Goal: Task Accomplishment & Management: Manage account settings

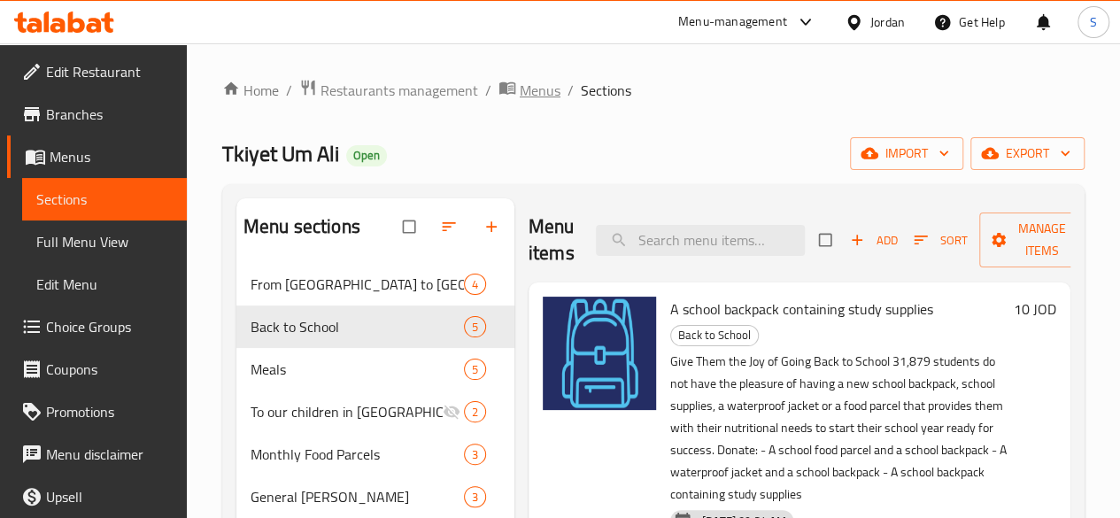
click at [524, 97] on span "Menus" at bounding box center [540, 90] width 41 height 21
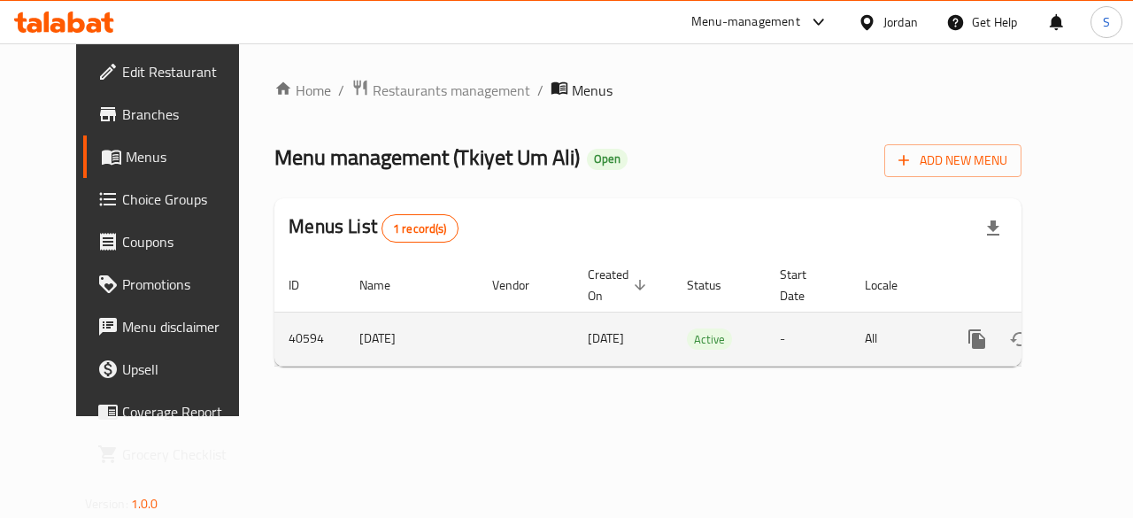
click at [1084, 355] on link "enhanced table" at bounding box center [1105, 339] width 43 height 43
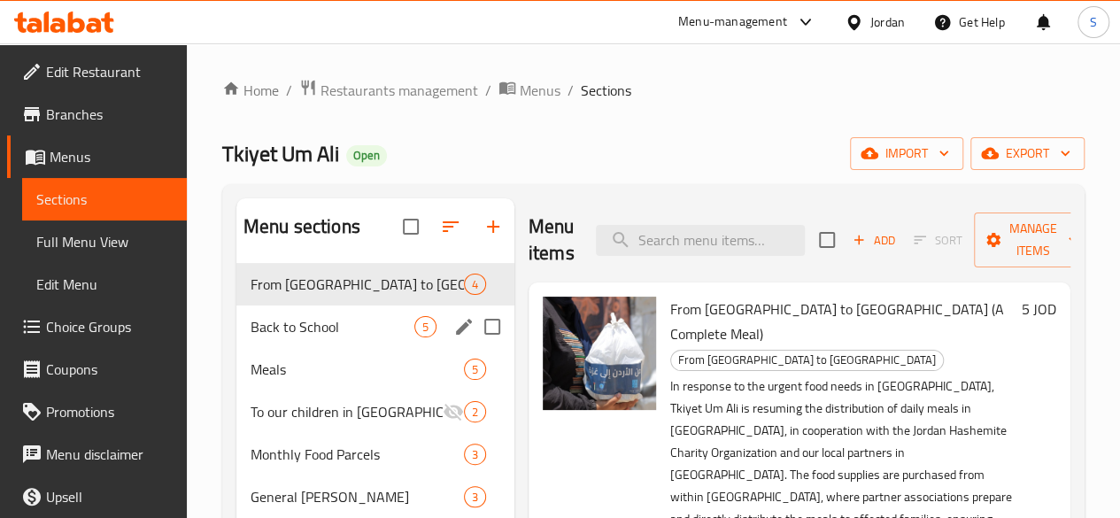
click at [287, 348] on div "Back to School 5" at bounding box center [375, 327] width 278 height 43
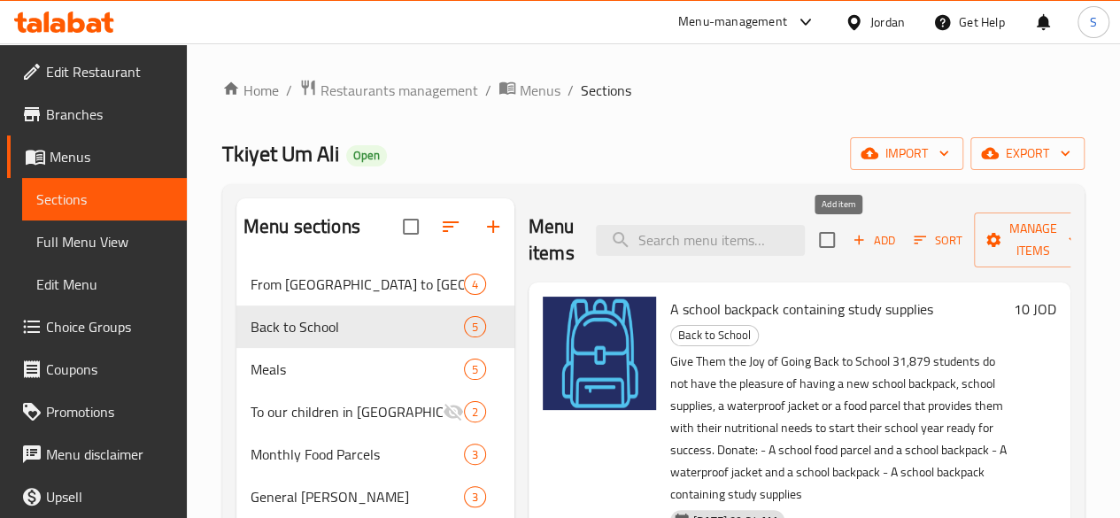
click at [856, 239] on span "Add" at bounding box center [874, 240] width 48 height 20
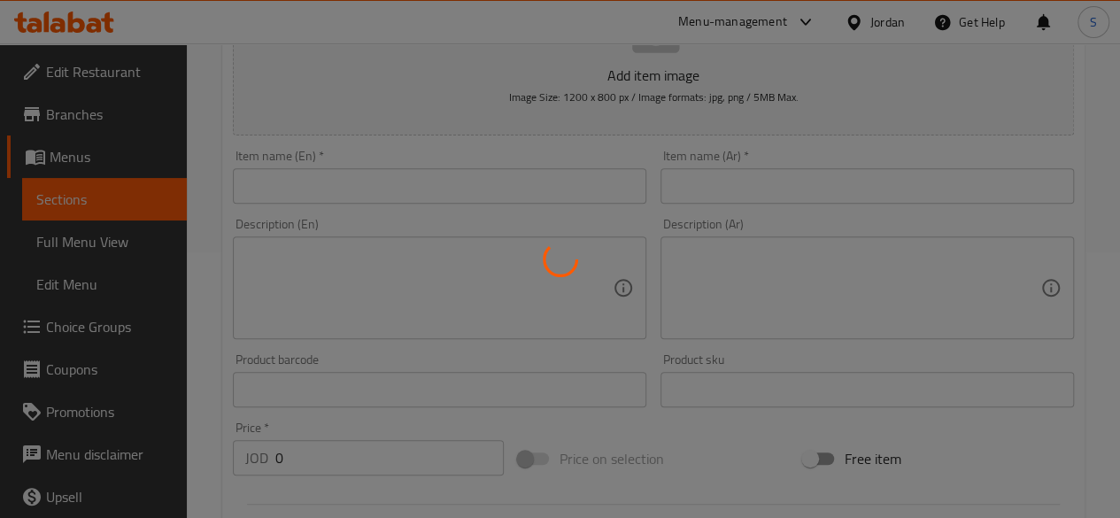
scroll to position [177, 0]
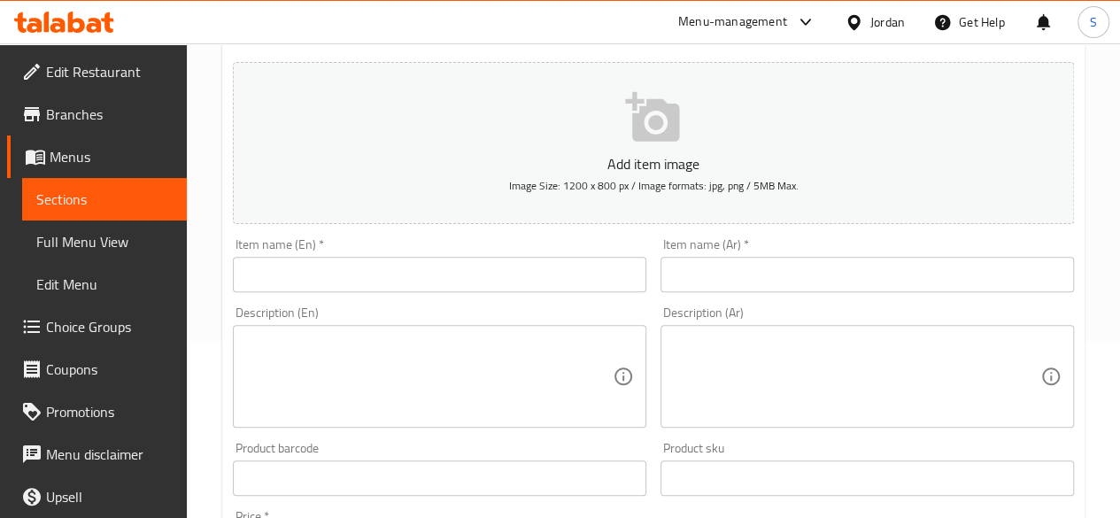
click at [398, 258] on input "text" at bounding box center [440, 274] width 414 height 35
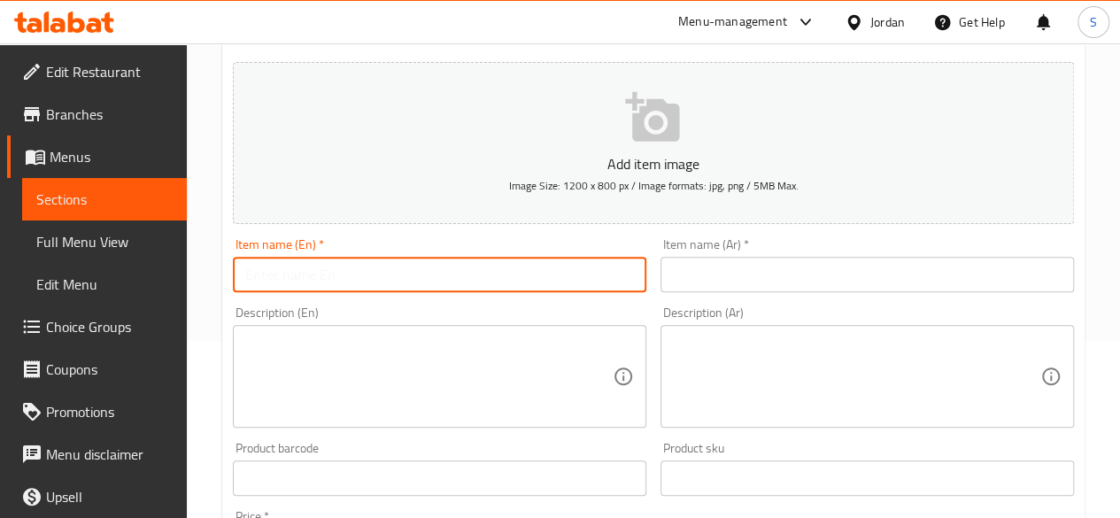
paste input "Date Bar"
type input "Date Bar"
click at [740, 259] on input "text" at bounding box center [868, 274] width 414 height 35
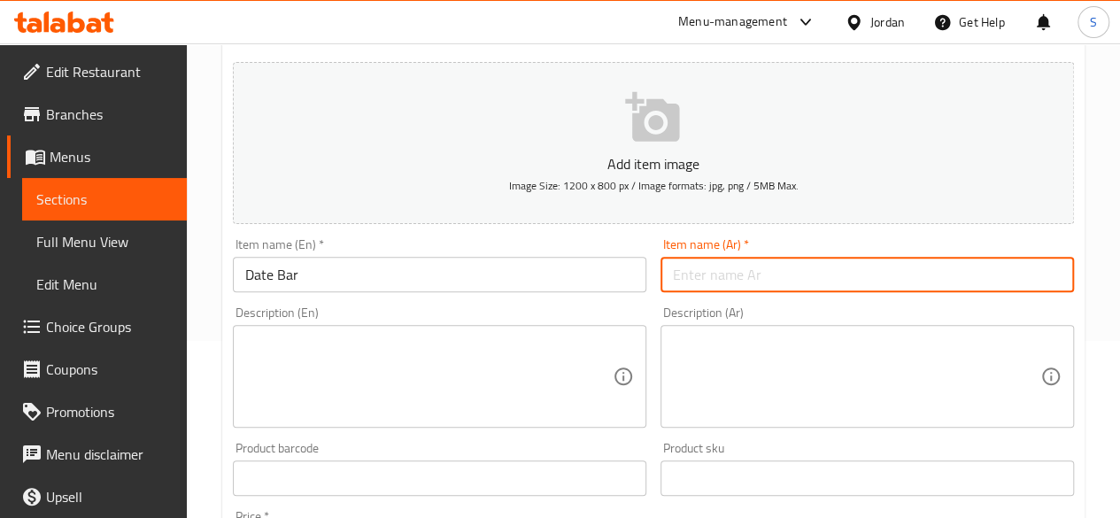
paste input "ألواح تمر الدّار"
type input "ألواح تمر الدّار"
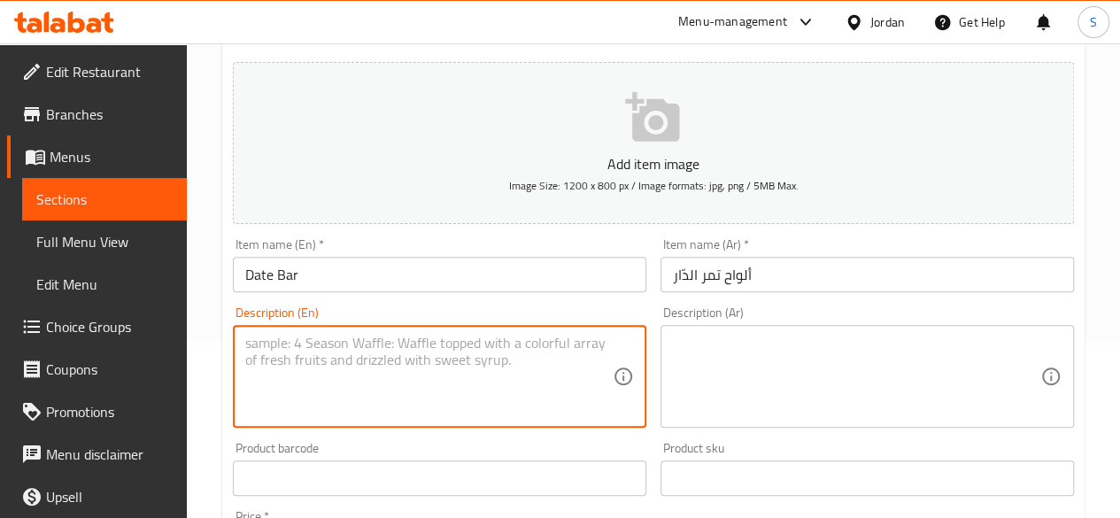
click at [363, 370] on textarea at bounding box center [428, 377] width 367 height 84
paste textarea "EN description The ADDAR Date Bar is a locally produced, healthy, and delicious…"
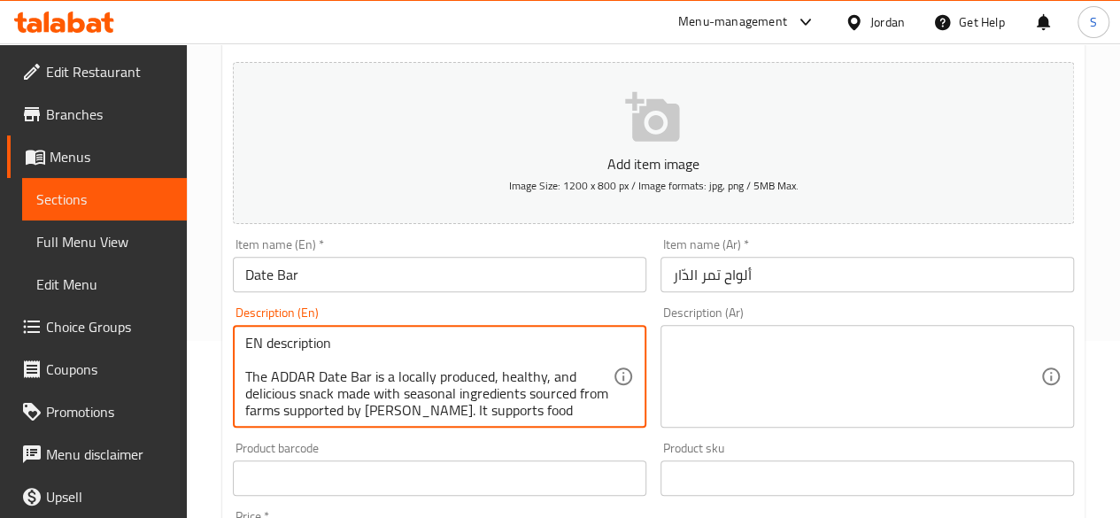
scroll to position [138, 0]
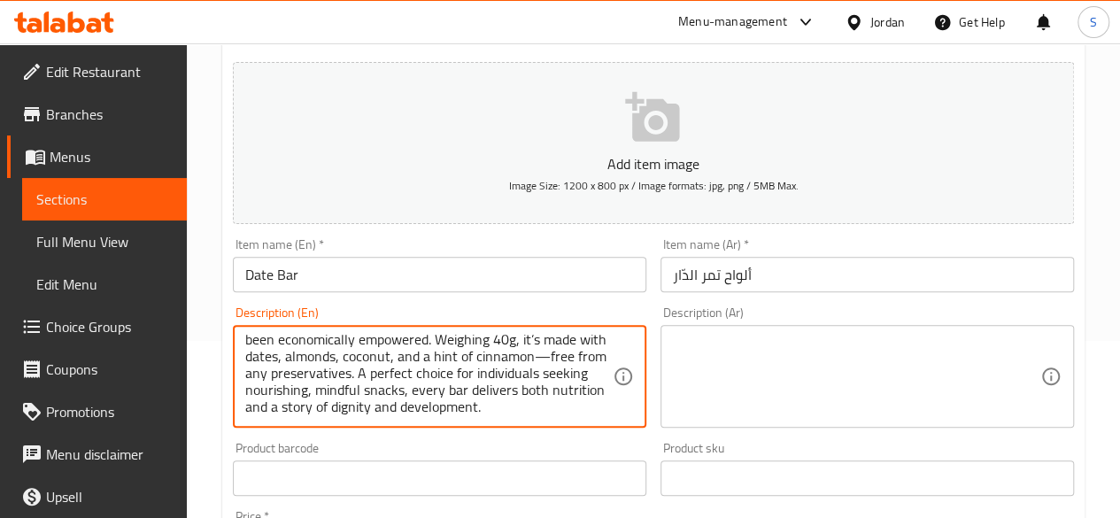
click at [363, 370] on textarea "EN description The ADDAR Date Bar is a locally produced, healthy, and delicious…" at bounding box center [428, 377] width 367 height 84
click at [726, 392] on textarea at bounding box center [856, 377] width 367 height 84
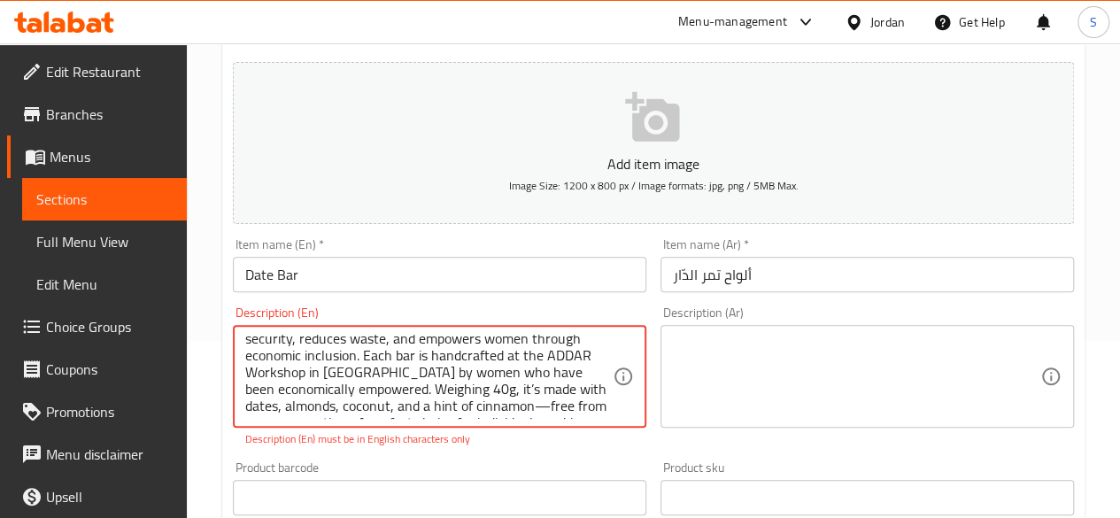
scroll to position [0, 0]
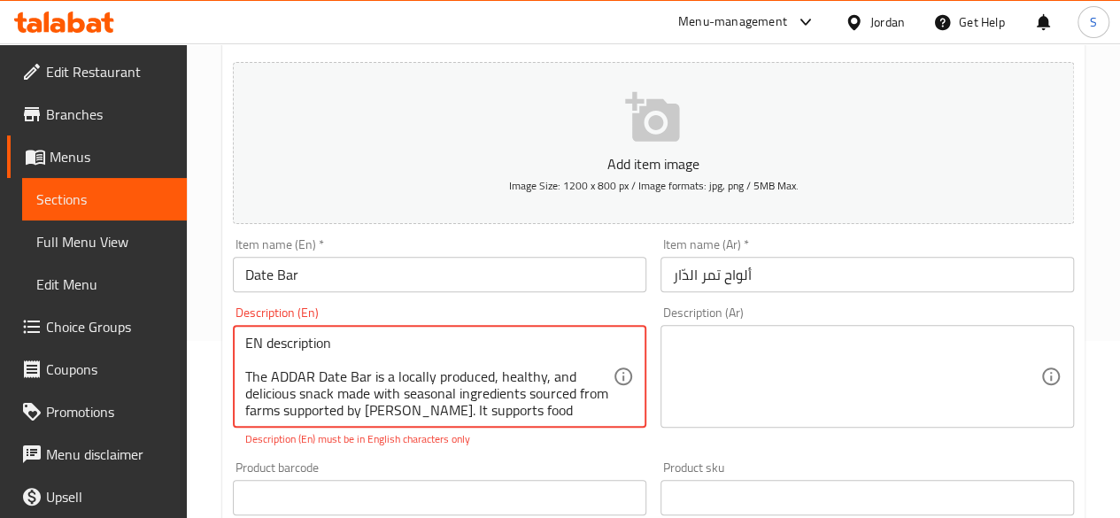
drag, startPoint x: 382, startPoint y: 363, endPoint x: 269, endPoint y: 338, distance: 115.2
click at [269, 338] on textarea "EN description The ADDAR Date Bar is a locally produced, healthy, and delicious…" at bounding box center [428, 377] width 367 height 84
click at [259, 338] on textarea "EN description The ADDAR Date Bar is a locally produced, healthy, and delicious…" at bounding box center [428, 377] width 367 height 84
drag, startPoint x: 257, startPoint y: 348, endPoint x: 233, endPoint y: 336, distance: 26.9
click at [233, 336] on div "EN description The ADDAR Date Bar is a locally produced, healthy, and delicious…" at bounding box center [440, 376] width 414 height 103
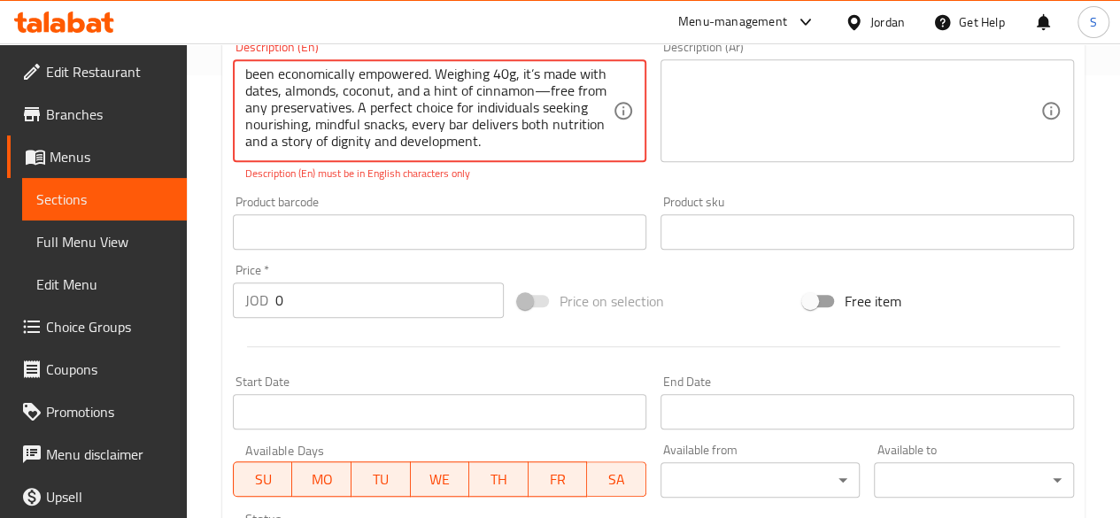
scroll to position [354, 0]
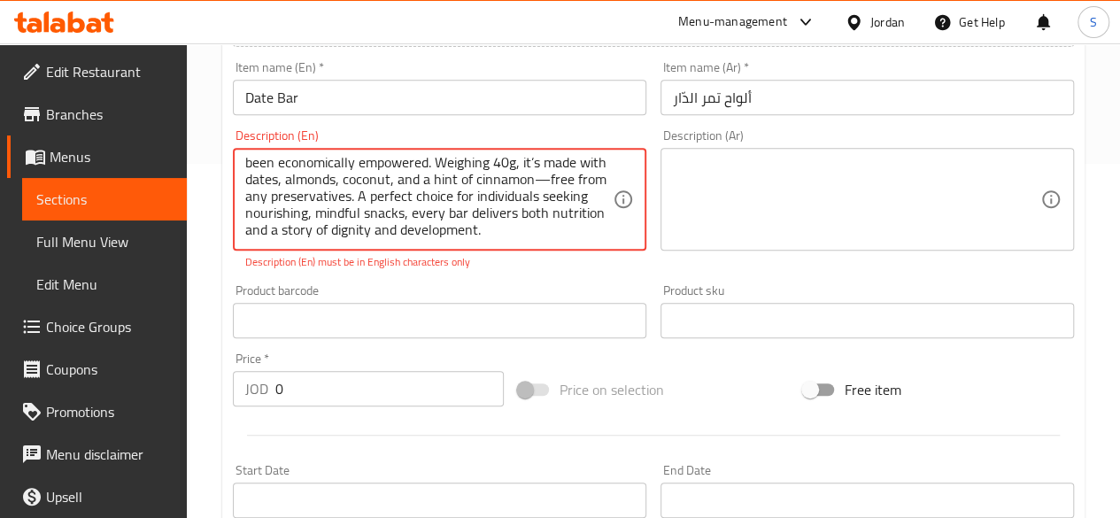
click at [551, 233] on textarea "The ADDAR Date Bar is a locally produced, healthy, and delicious snack made wit…" at bounding box center [428, 200] width 367 height 84
type textarea "The ADDAR Date Bar is a locally produced, healthy, and delicious snack made wit…"
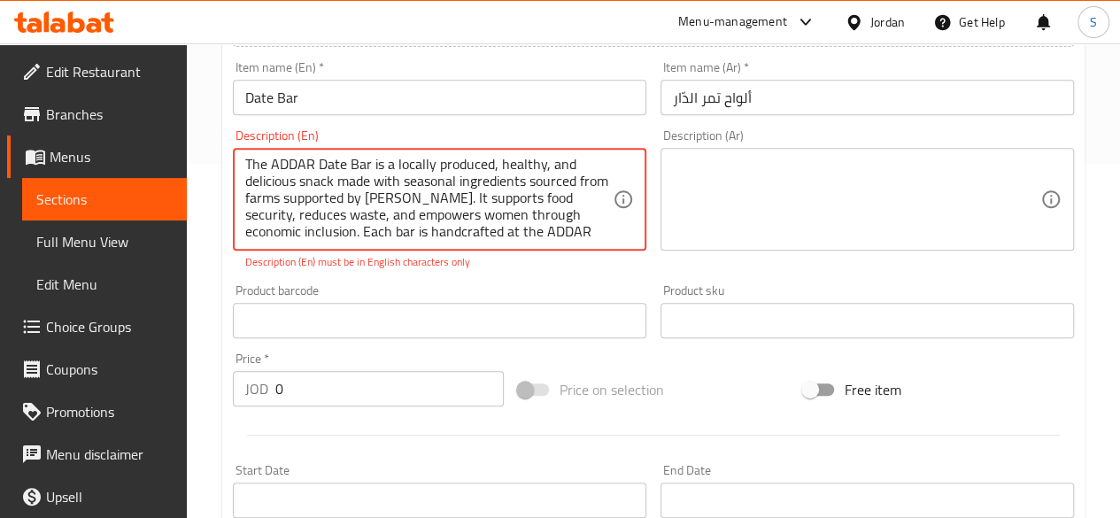
scroll to position [0, 0]
drag, startPoint x: 552, startPoint y: 230, endPoint x: 193, endPoint y: 125, distance: 373.8
click at [193, 125] on div "Home / Restaurants management / Menus / Sections / item / create Back to School…" at bounding box center [653, 302] width 933 height 1227
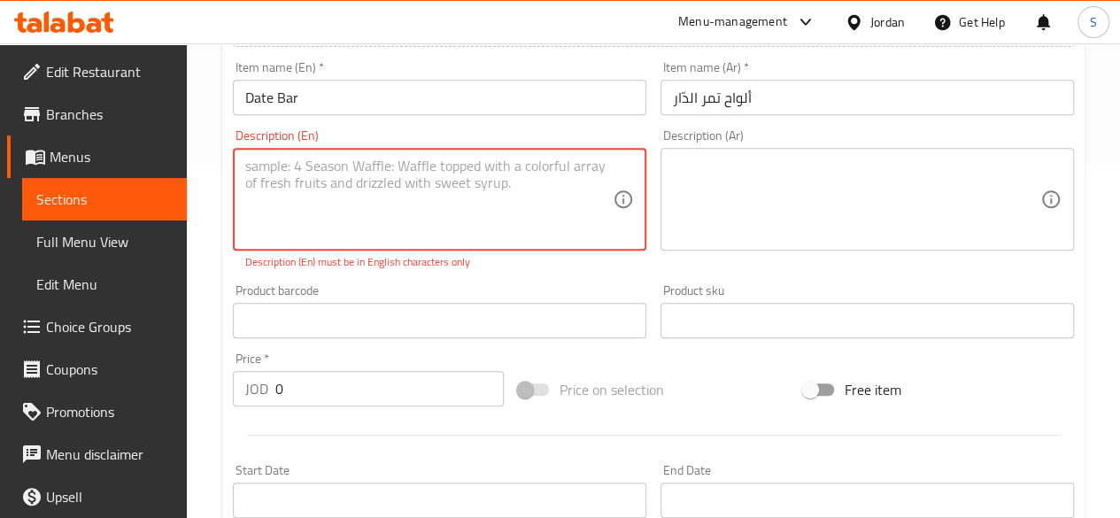
paste textarea "The ADDAR Date Bar is a locally produced, healthy, and delicious snack made wit…"
type textarea "The ADDAR Date Bar is a locally produced, healthy, and delicious snack made wit…"
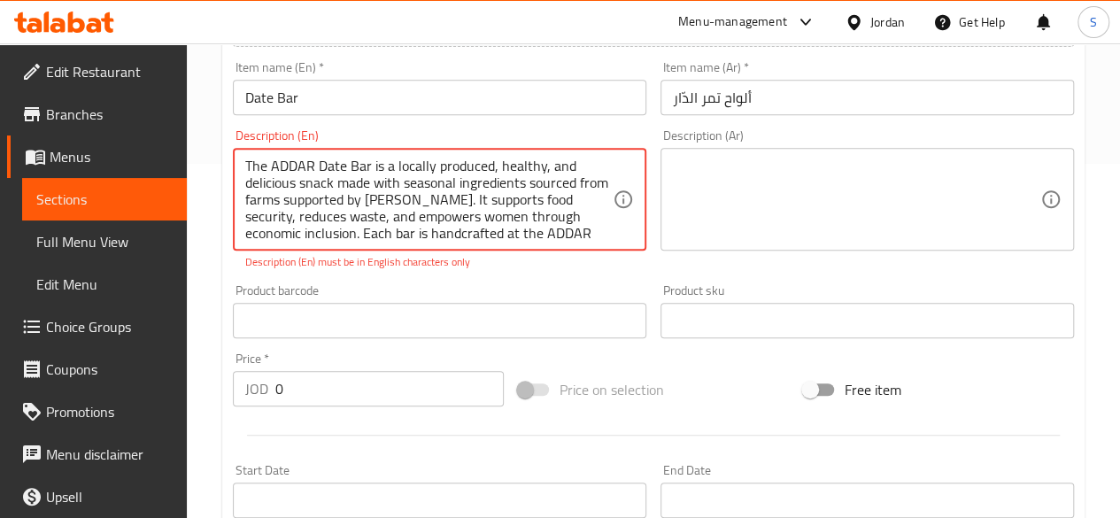
scroll to position [104, 0]
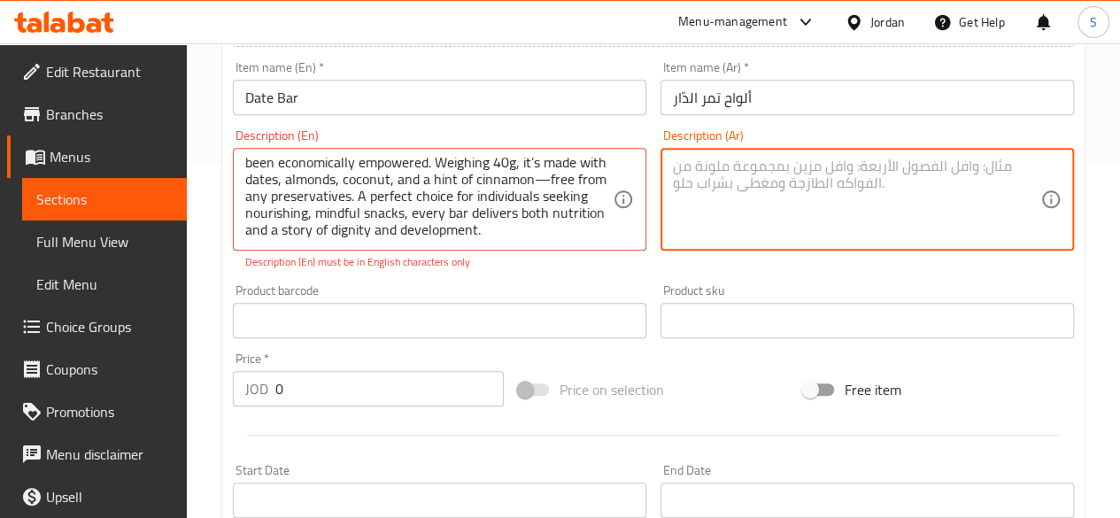
click at [754, 236] on textarea at bounding box center [856, 200] width 367 height 84
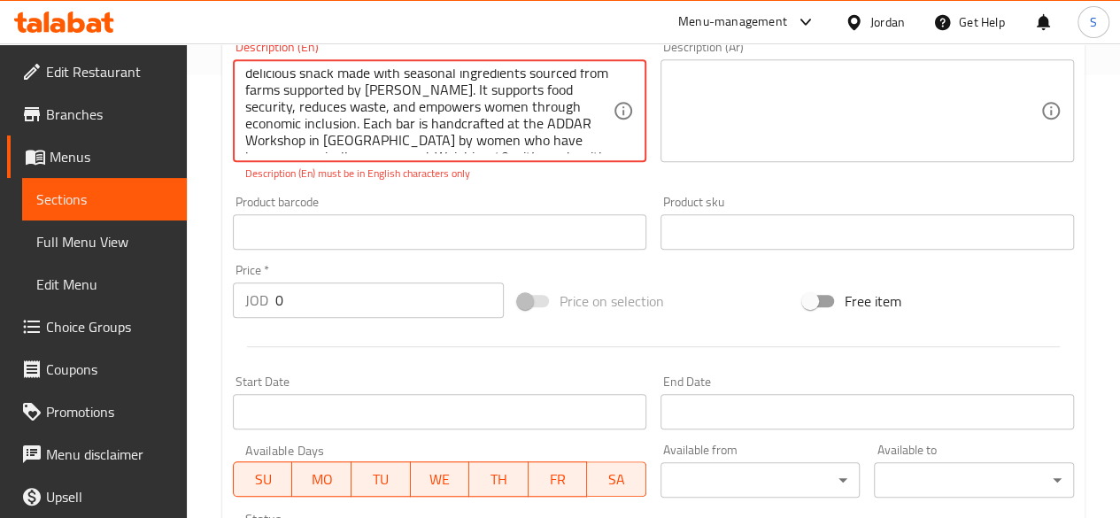
scroll to position [0, 0]
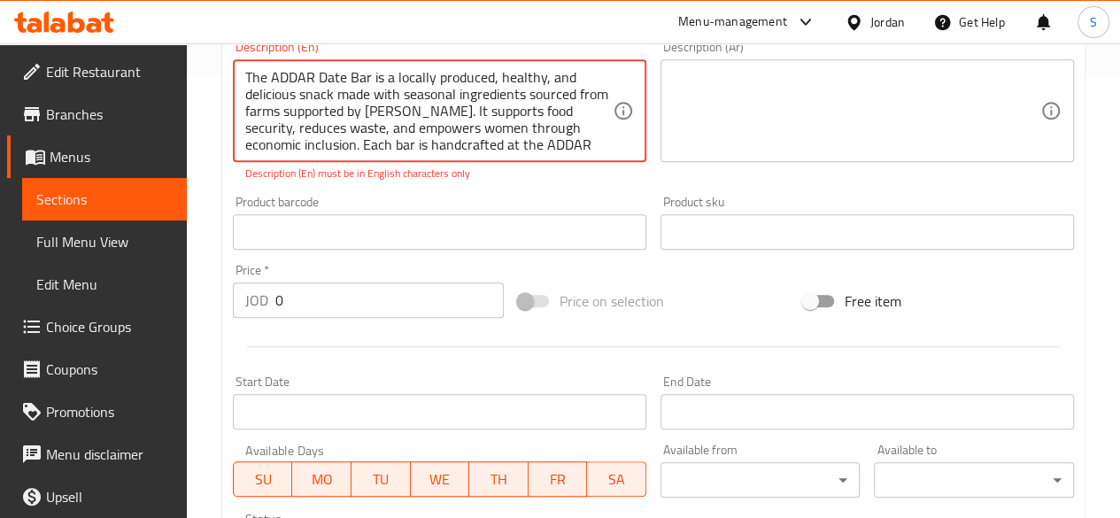
drag, startPoint x: 544, startPoint y: 143, endPoint x: 177, endPoint y: 56, distance: 376.7
click at [177, 56] on div "Edit Restaurant Branches Menus Sections Full Menu View Edit Menu Choice Groups …" at bounding box center [560, 214] width 1120 height 1227
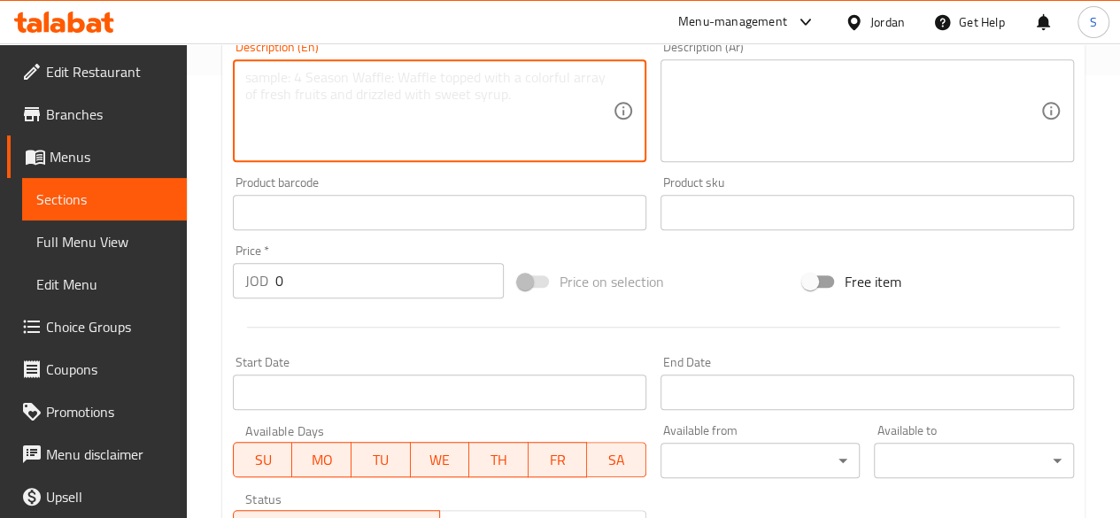
paste textarea "The ADDAR Date Bar is a locally produced, healthy, and delicious snack made wit…"
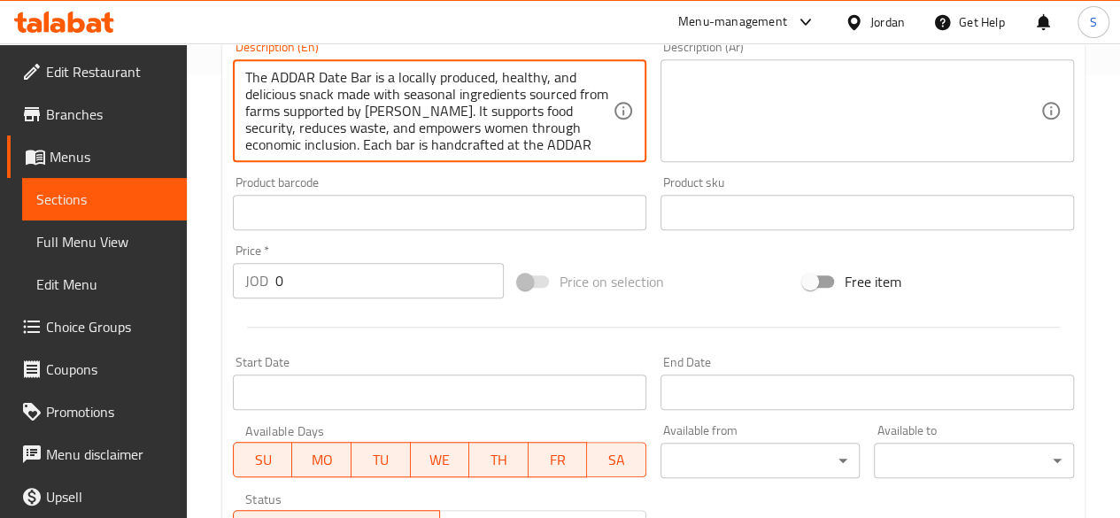
scroll to position [104, 0]
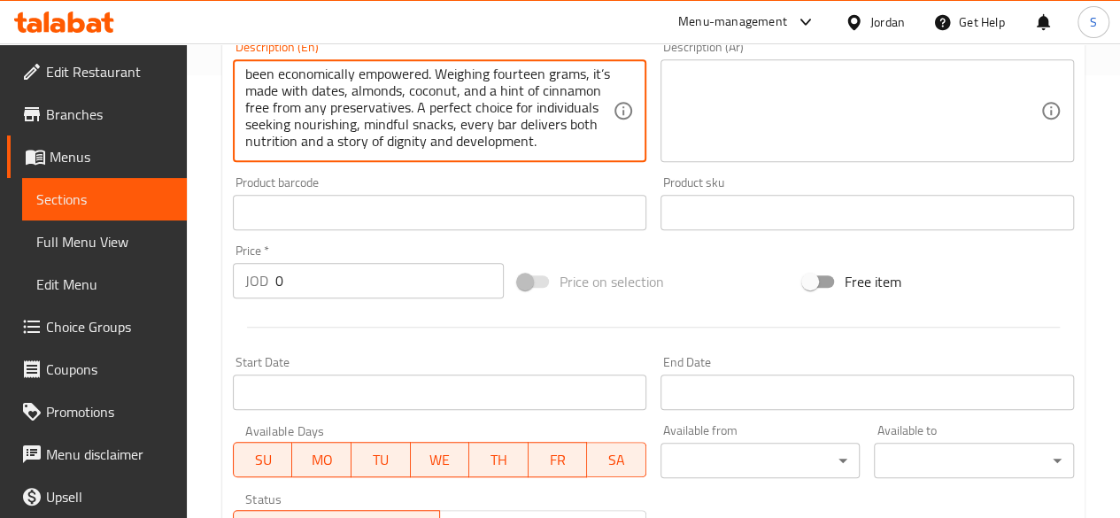
type textarea "The ADDAR Date Bar is a locally produced, healthy, and delicious snack made wit…"
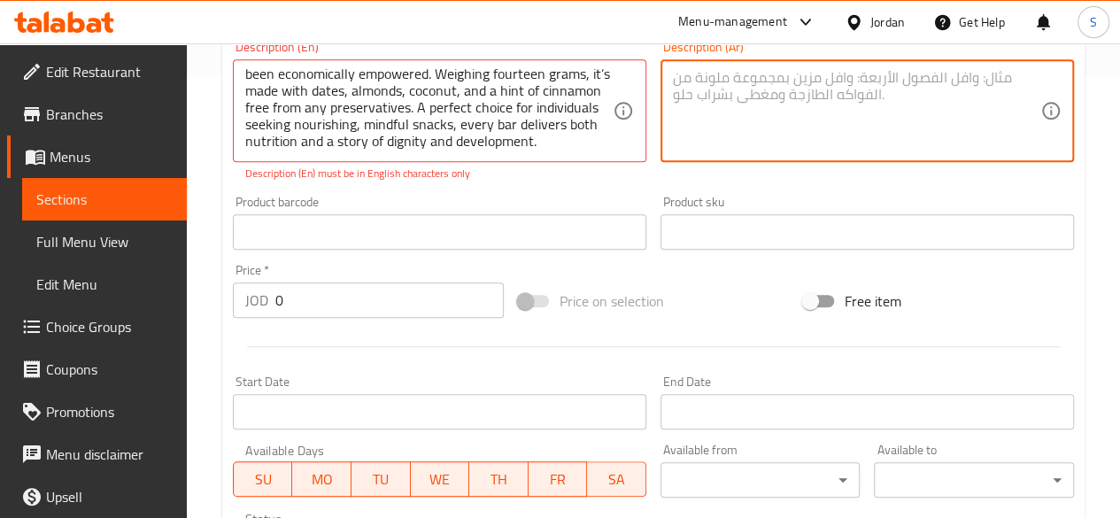
click at [717, 120] on textarea at bounding box center [856, 111] width 367 height 84
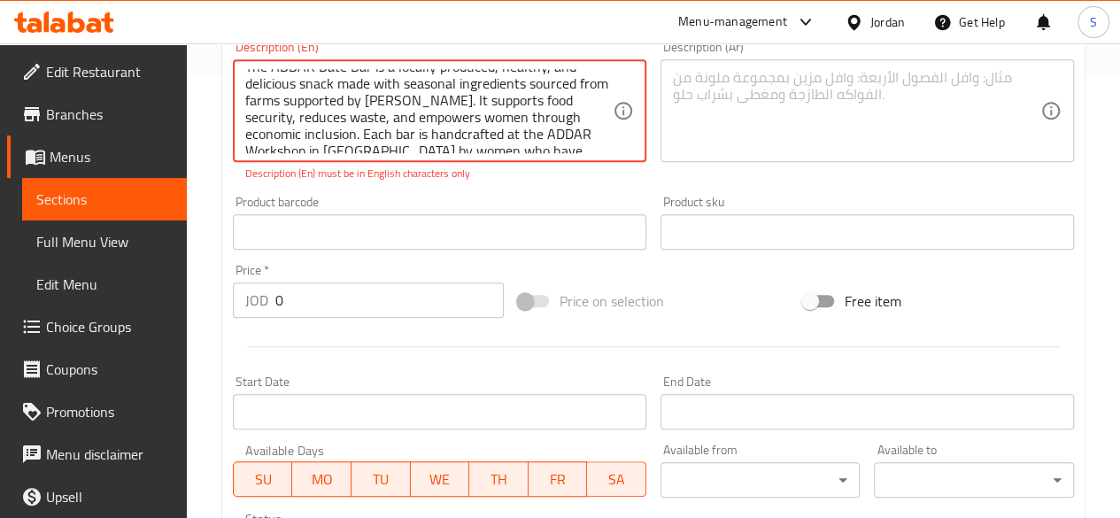
scroll to position [0, 0]
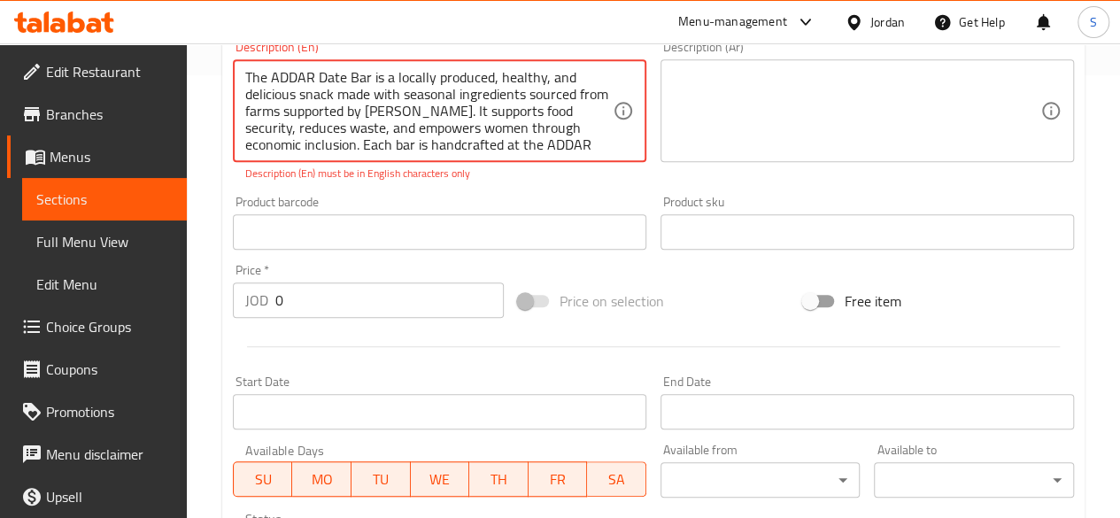
drag, startPoint x: 559, startPoint y: 138, endPoint x: 177, endPoint y: 29, distance: 396.9
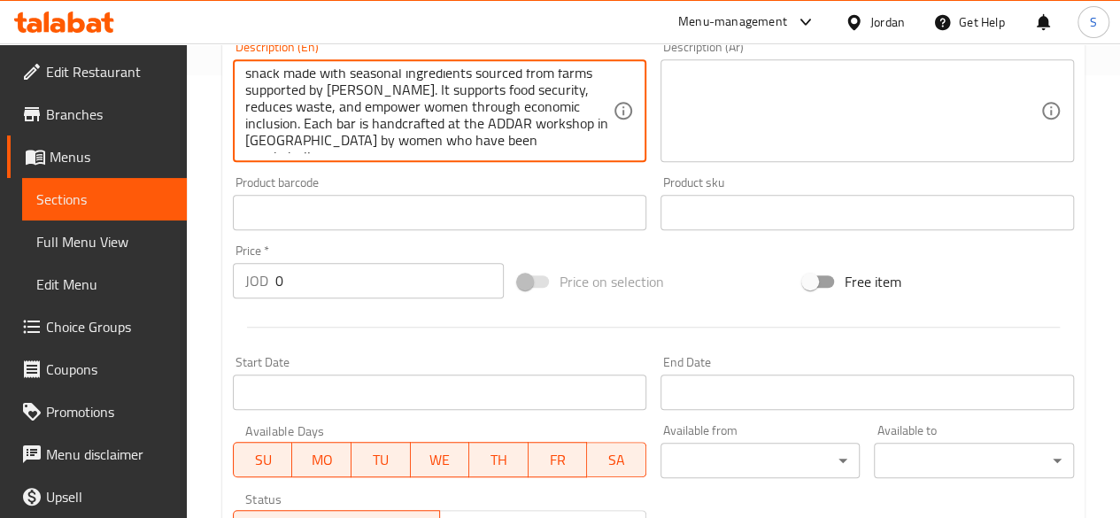
scroll to position [37, 0]
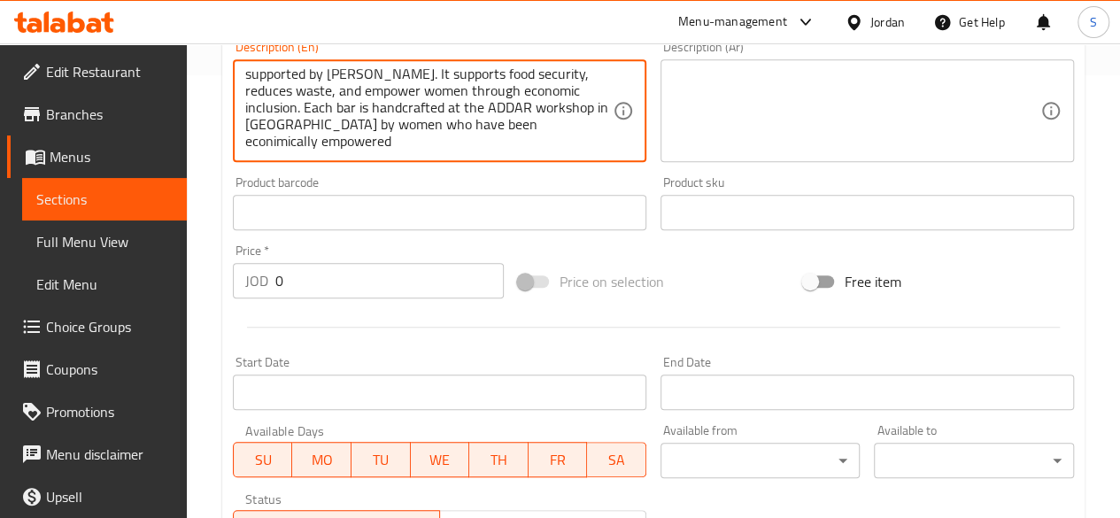
click at [485, 123] on textarea "The ADDAR bar is locally produced, healthy, and delicious snack made with seaso…" at bounding box center [428, 111] width 367 height 84
click at [453, 149] on textarea "The ADDAR bar is locally produced, healthy, and delicious snack made with seaso…" at bounding box center [428, 111] width 367 height 84
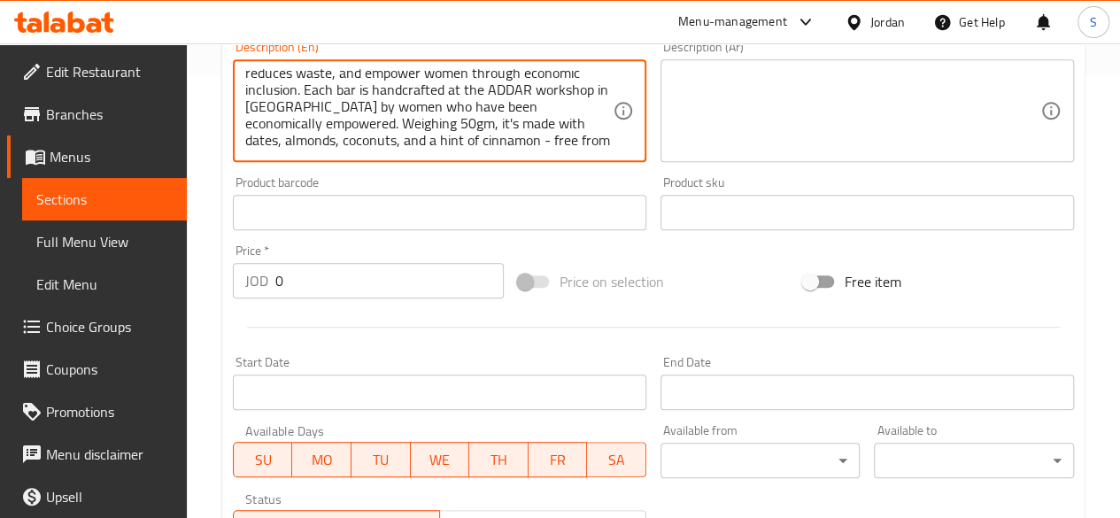
scroll to position [71, 0]
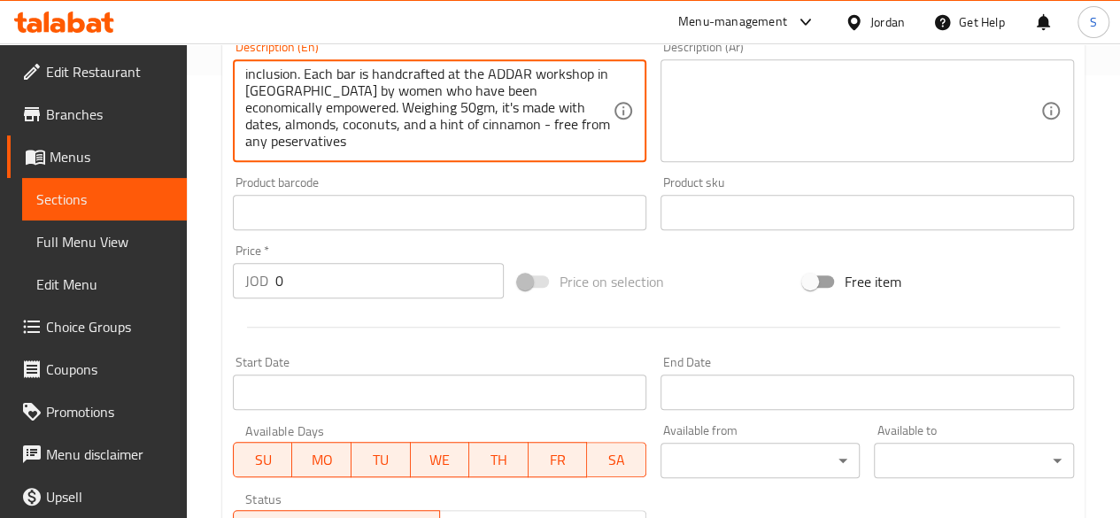
click at [260, 143] on textarea "The ADDAR bar is locally produced, healthy, and delicious snack made with seaso…" at bounding box center [428, 111] width 367 height 84
click at [349, 148] on textarea "The ADDAR bar is locally produced, healthy, and delicious snack made with seaso…" at bounding box center [428, 111] width 367 height 84
click at [294, 140] on textarea "The ADDAR bar is locally produced, healthy, and delicious snack made with seaso…" at bounding box center [428, 111] width 367 height 84
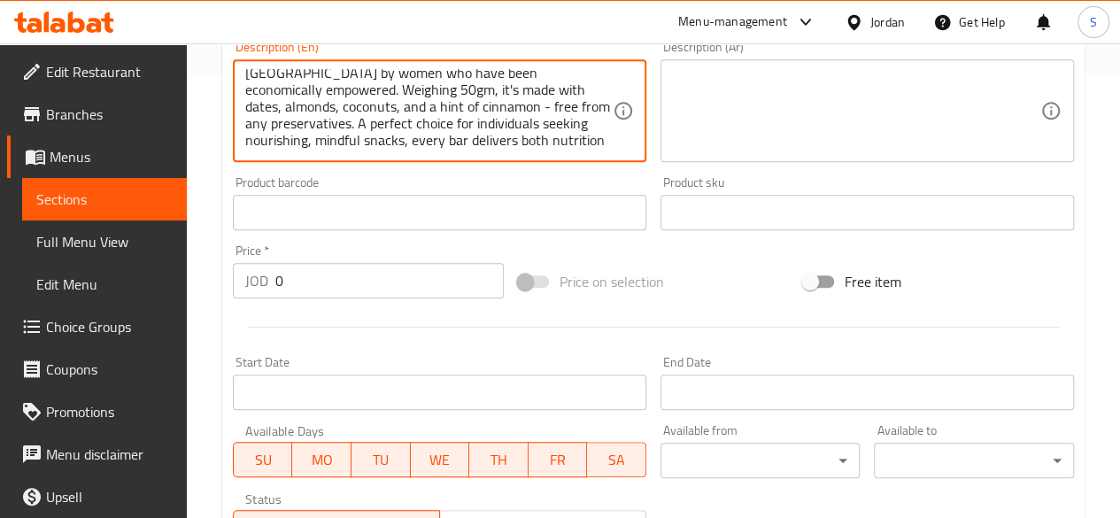
scroll to position [104, 0]
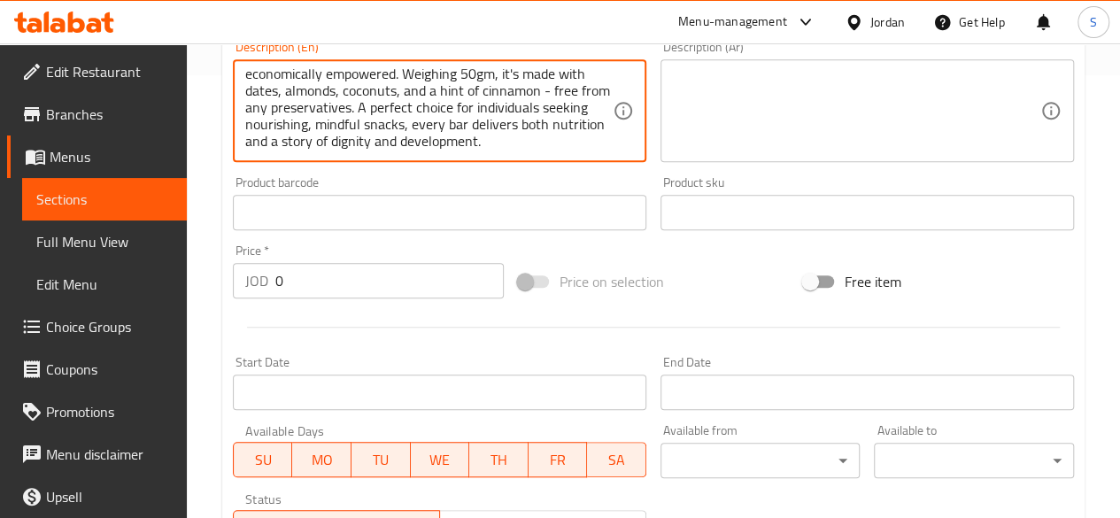
type textarea "The ADDAR bar is locally produced, healthy, and delicious snack made with seaso…"
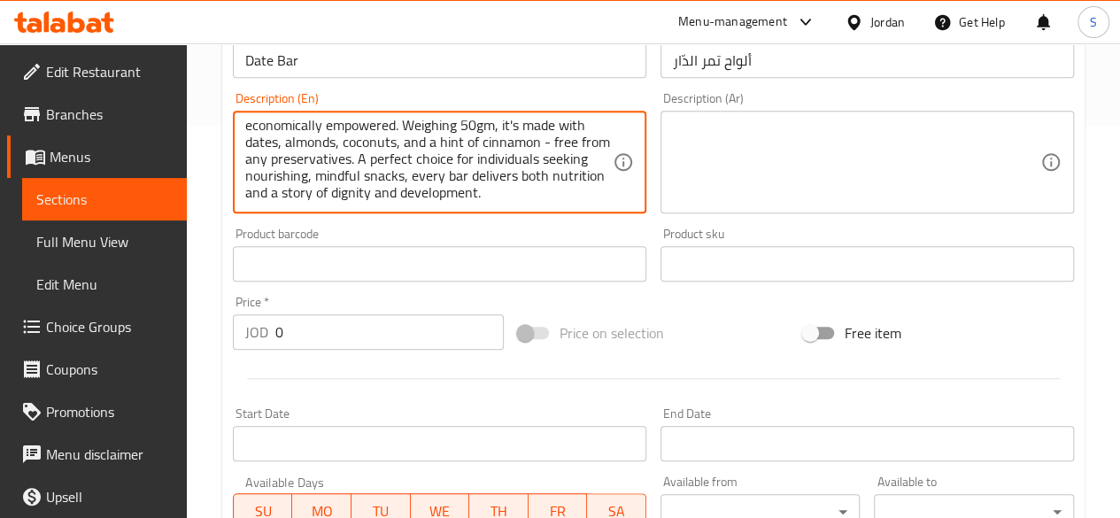
scroll to position [354, 0]
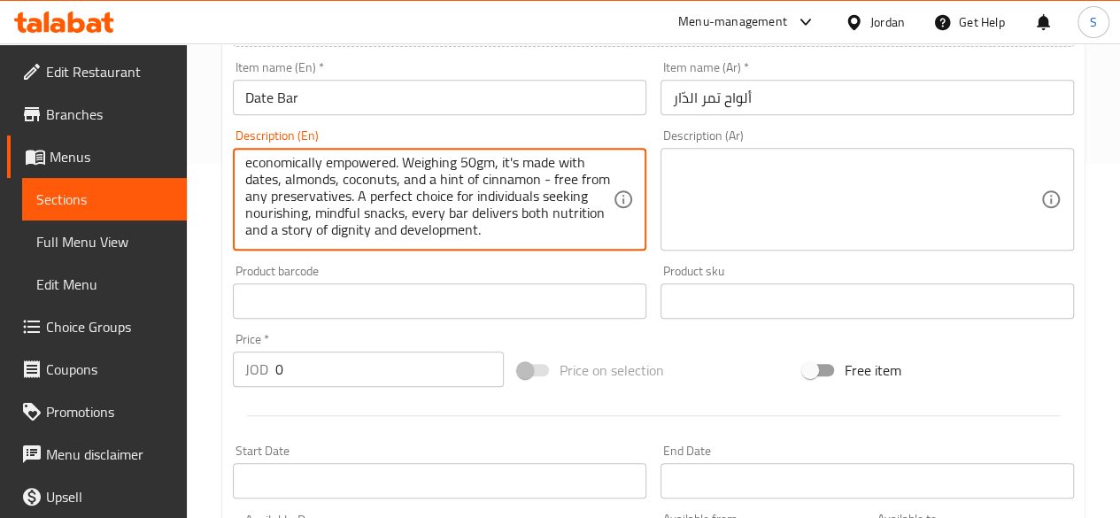
click at [725, 178] on textarea at bounding box center [856, 200] width 367 height 84
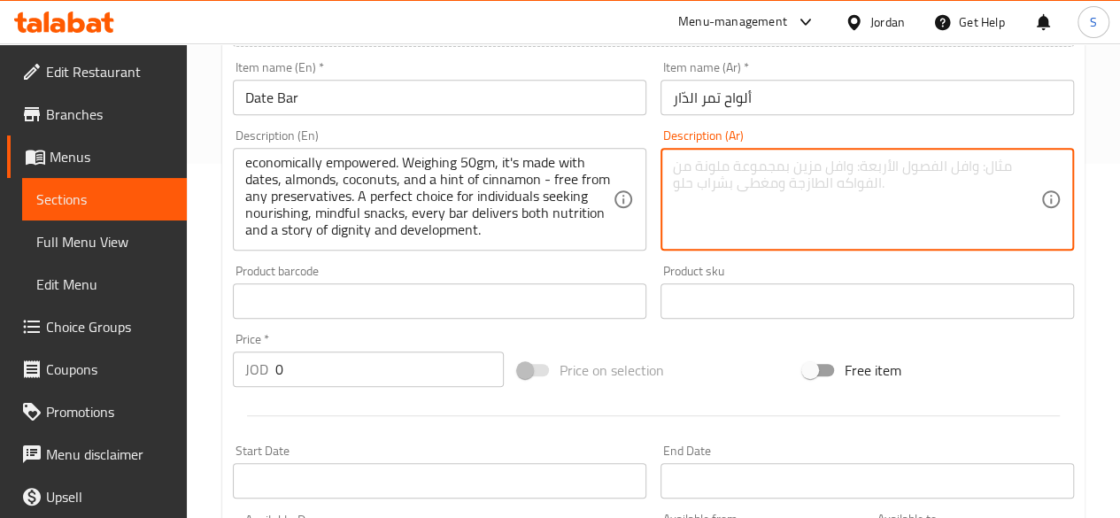
paste textarea "يُصنَع لوح التمر محليًا باستخدام مكونات موسمية من مزارع مدعومة من دار [PERSON_N…"
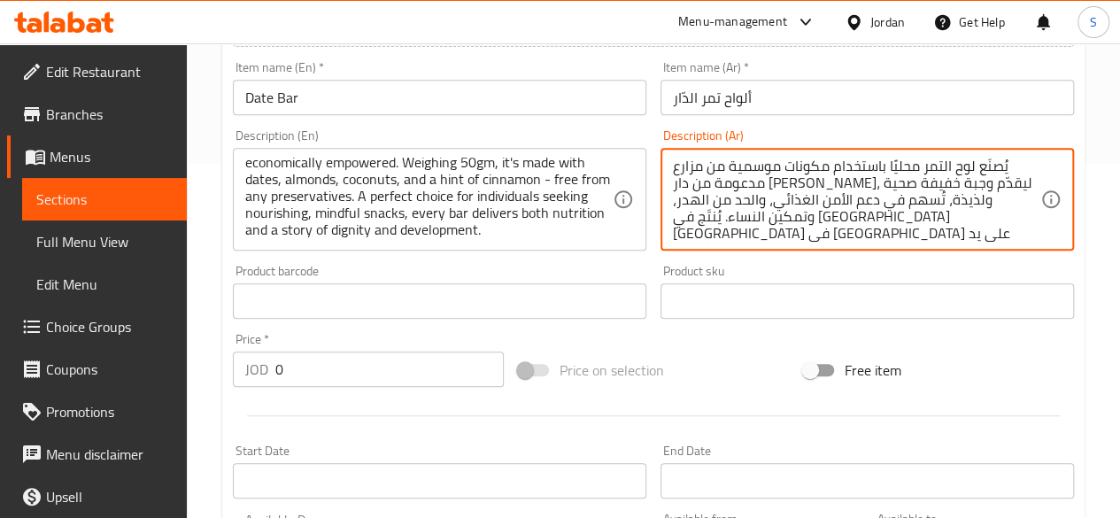
scroll to position [55, 0]
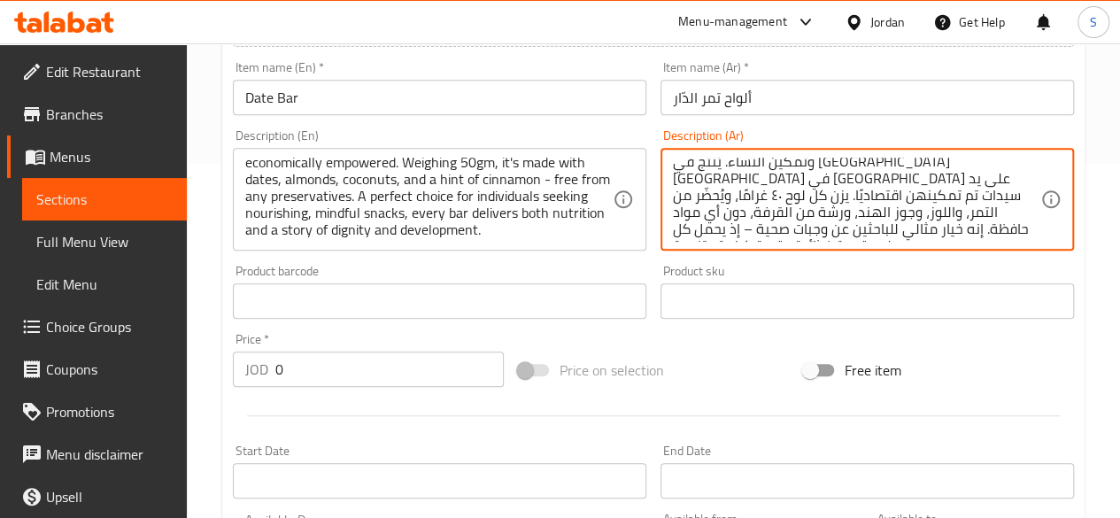
type textarea "يُصنَع لوح التمر محليًا باستخدام مكونات موسمية من مزارع مدعومة من دار [PERSON_N…"
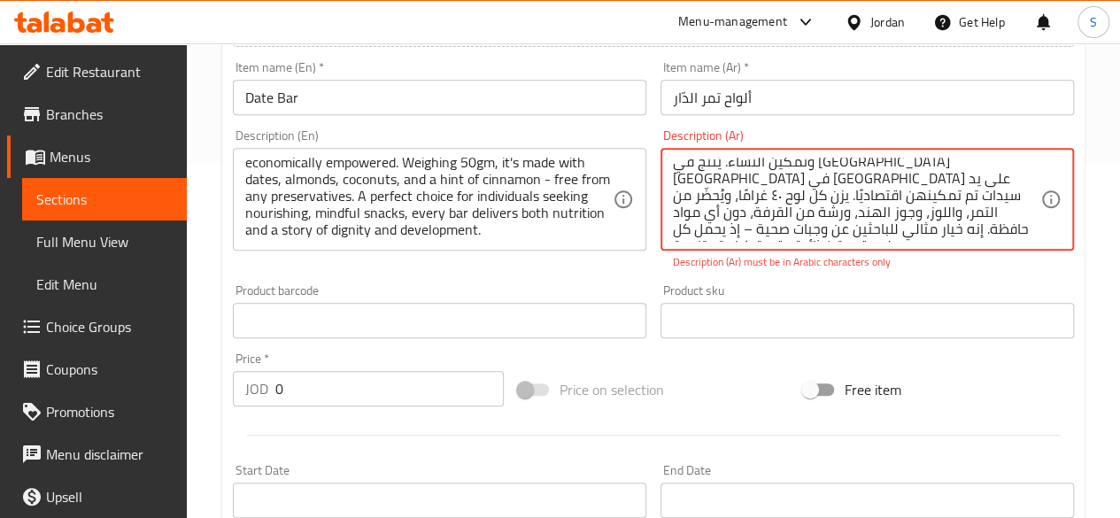
scroll to position [0, 0]
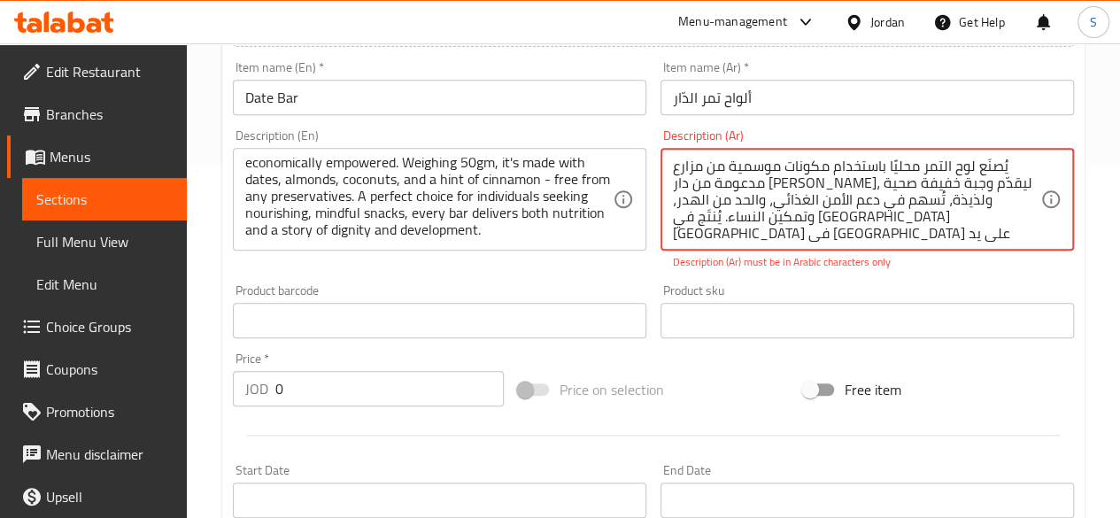
drag, startPoint x: 850, startPoint y: 227, endPoint x: 1006, endPoint y: 155, distance: 171.6
click at [1006, 155] on div "يُصنَع لوح التمر محليًا باستخدام مكونات موسمية من مزارع مدعومة من دار [PERSON_N…" at bounding box center [868, 199] width 414 height 103
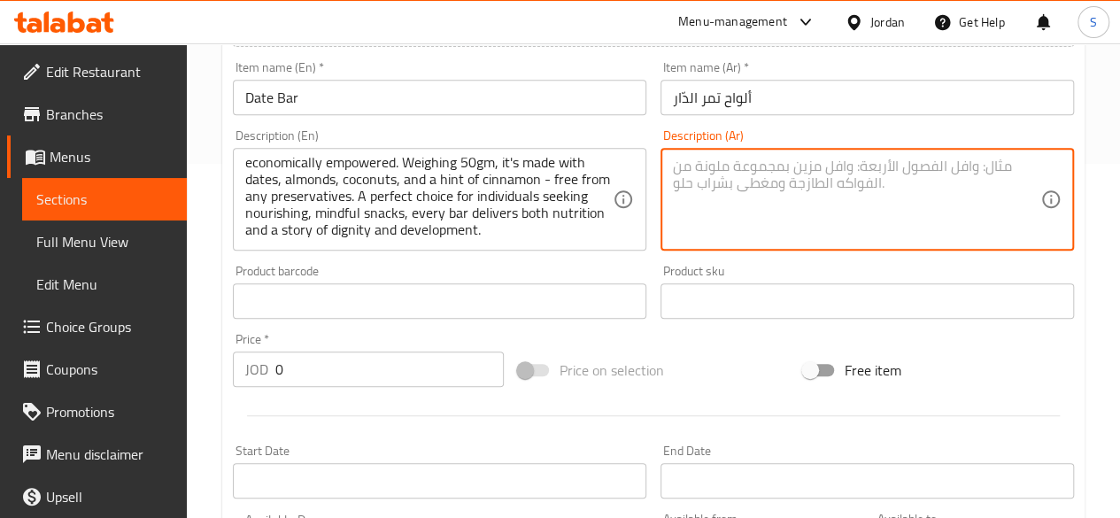
click at [710, 213] on textarea at bounding box center [856, 200] width 367 height 84
paste textarea "يُصنَع لوح التمر محليًا باستخدام مكونات موسمية من مزارع مدعومة من دار [PERSON_N…"
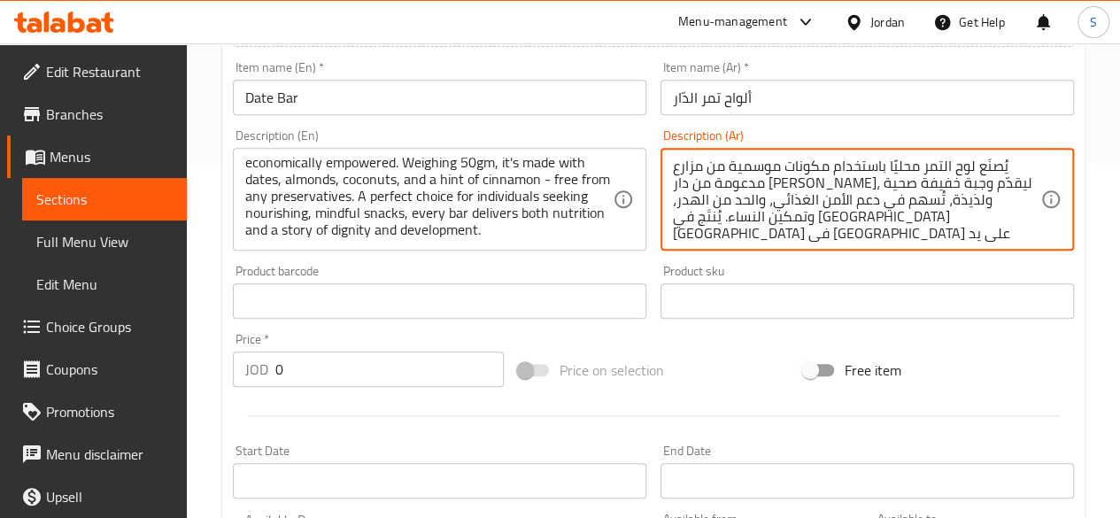
scroll to position [55, 0]
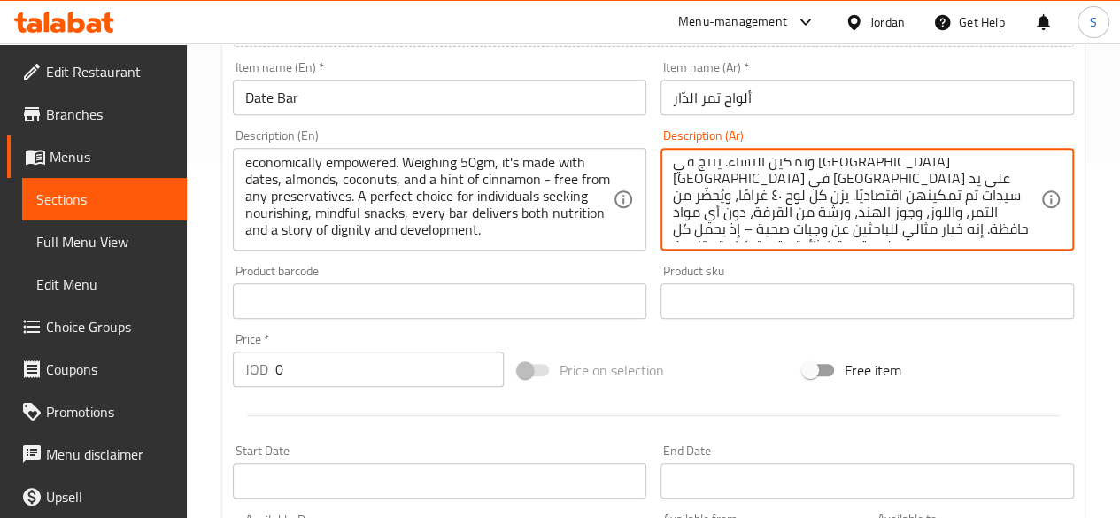
click at [843, 306] on input "text" at bounding box center [868, 300] width 414 height 35
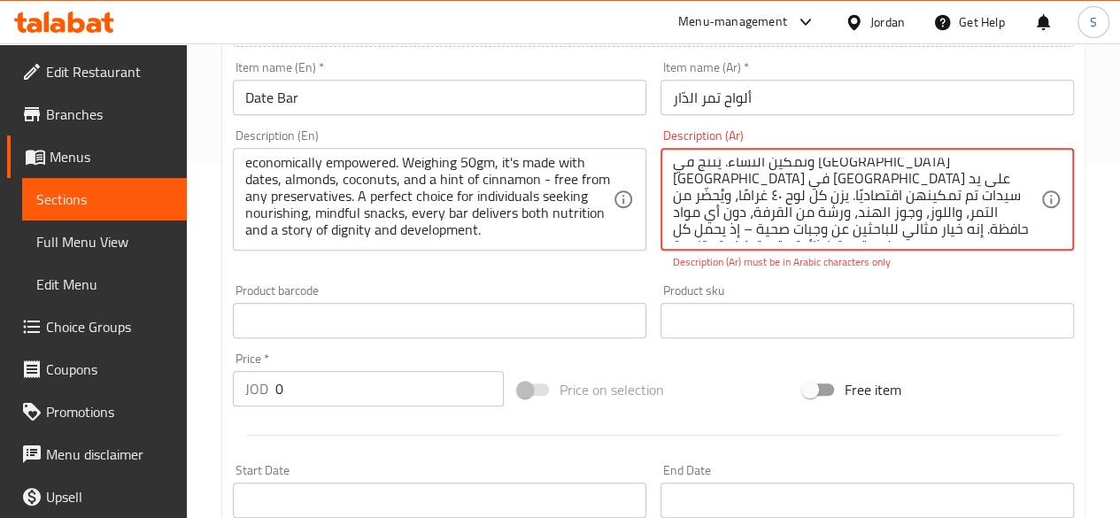
scroll to position [0, 0]
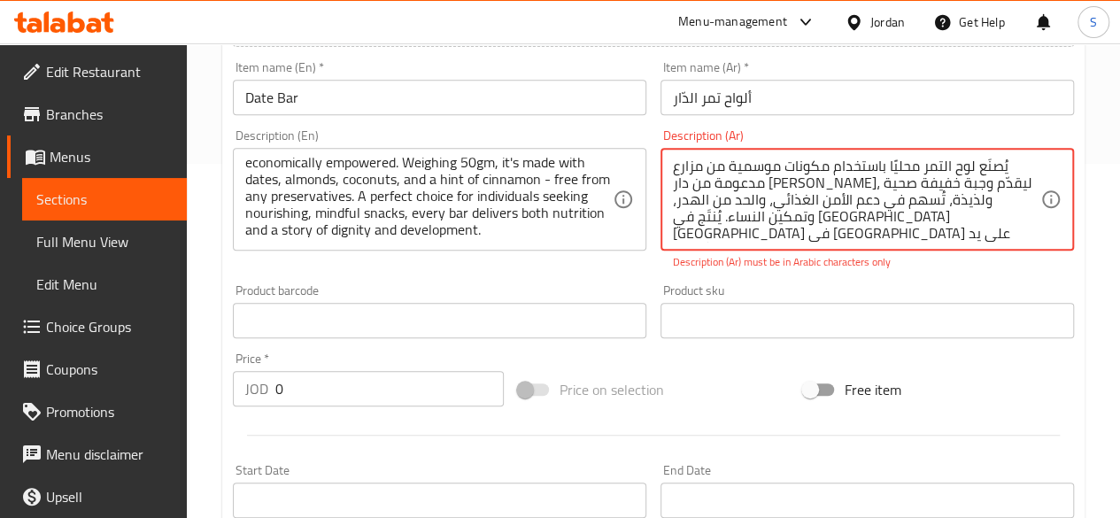
drag, startPoint x: 905, startPoint y: 231, endPoint x: 1009, endPoint y: 89, distance: 175.5
click at [1011, 92] on div "Add item image Image Size: 1200 x 800 px / Image formats: jpg, png / 5MB Max. I…" at bounding box center [653, 269] width 855 height 783
click at [989, 191] on textarea "يُصنَع لوح التمر محليًا باستخدام مكونات موسمية من مزارع مدعومة من دار [PERSON_N…" at bounding box center [856, 200] width 367 height 84
click at [907, 189] on textarea "يُصنَع لوح التمر محليًا باستخدام مكونات موسمية من مزارع مدعومة من دار [PERSON_N…" at bounding box center [856, 200] width 367 height 84
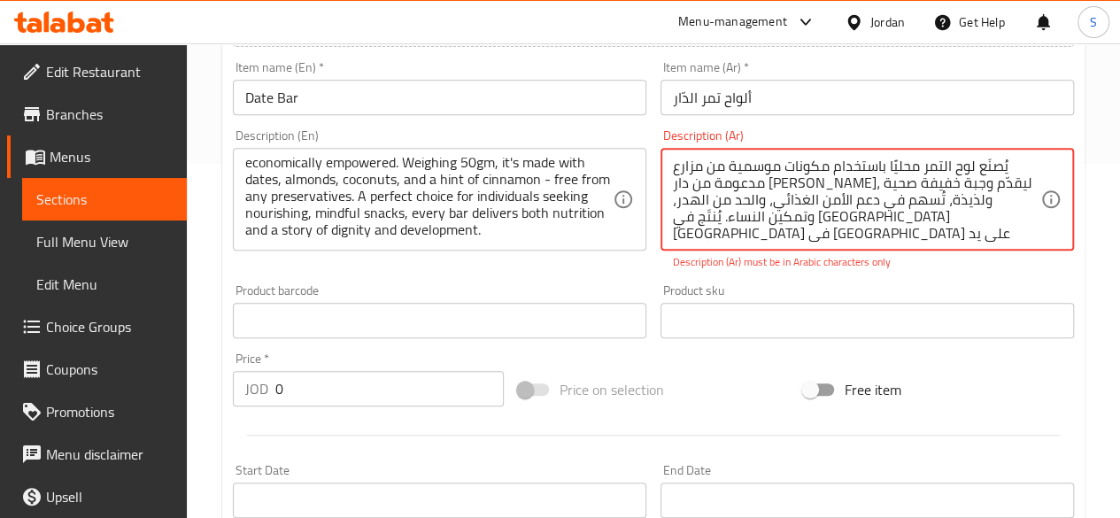
click at [907, 189] on textarea "يُصنَع لوح التمر محليًا باستخدام مكونات موسمية من مزارع مدعومة من دار [PERSON_N…" at bounding box center [856, 200] width 367 height 84
paste textarea "صنع لوح التمر محليا باستخدام مكونات موسمية من مزارع مدعومة من دار [PERSON_NAME]…"
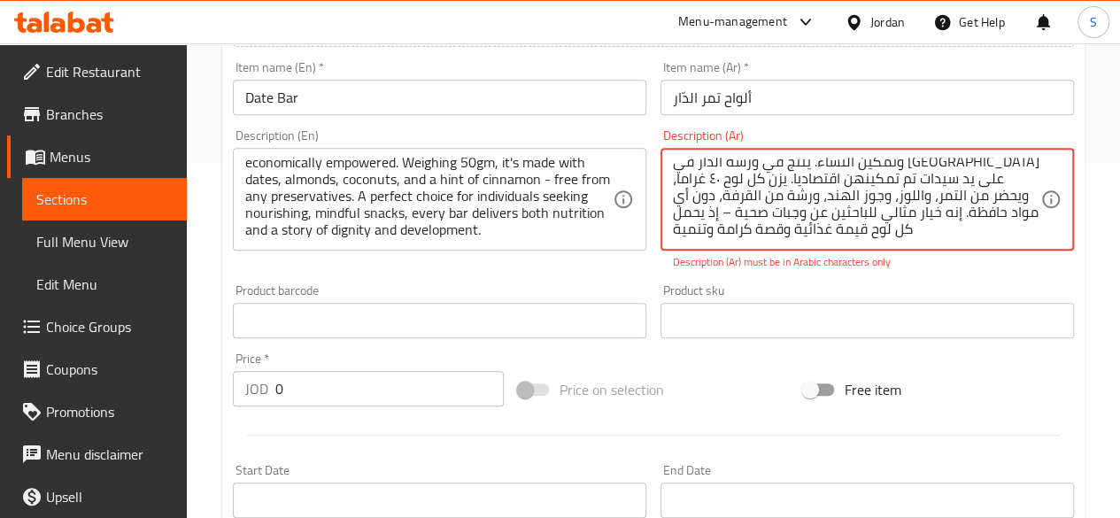
click at [880, 220] on textarea "يصنع لوح التمر محليا باستخدام مكونات موسمية من مزارع مدعومة من دار [PERSON_NAME…" at bounding box center [856, 200] width 367 height 84
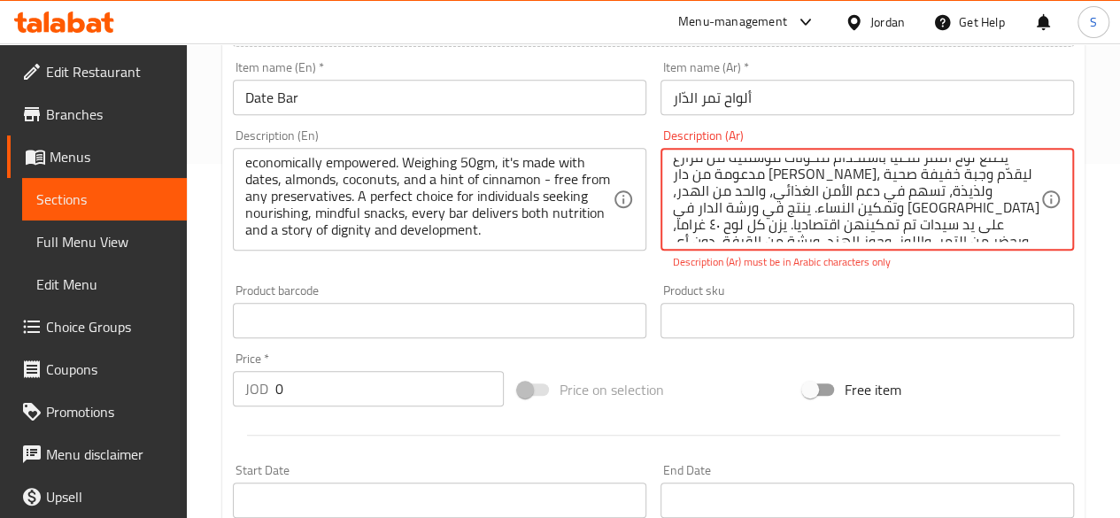
scroll to position [0, 0]
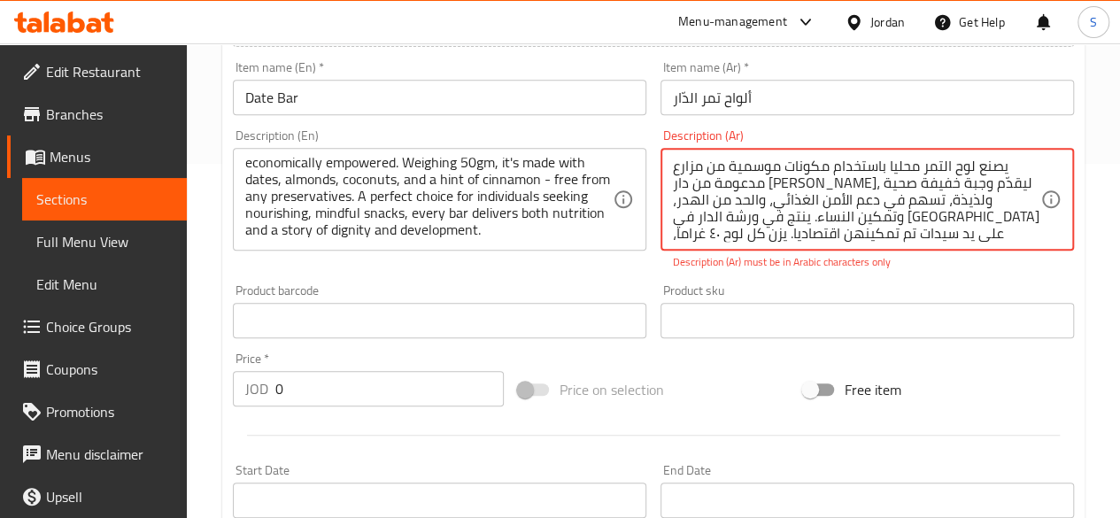
drag, startPoint x: 932, startPoint y: 233, endPoint x: 1006, endPoint y: 156, distance: 106.5
click at [1006, 156] on div "يصنع لوح التمر محليا باستخدام مكونات موسمية من مزارع مدعومة من دار [PERSON_NAME…" at bounding box center [868, 199] width 414 height 103
paste textarea "ليقدم وجبة خفيفة صحية ولذيذة تسهم في دعم الأمن الغذائي والحد من الهدر وتمكين ال…"
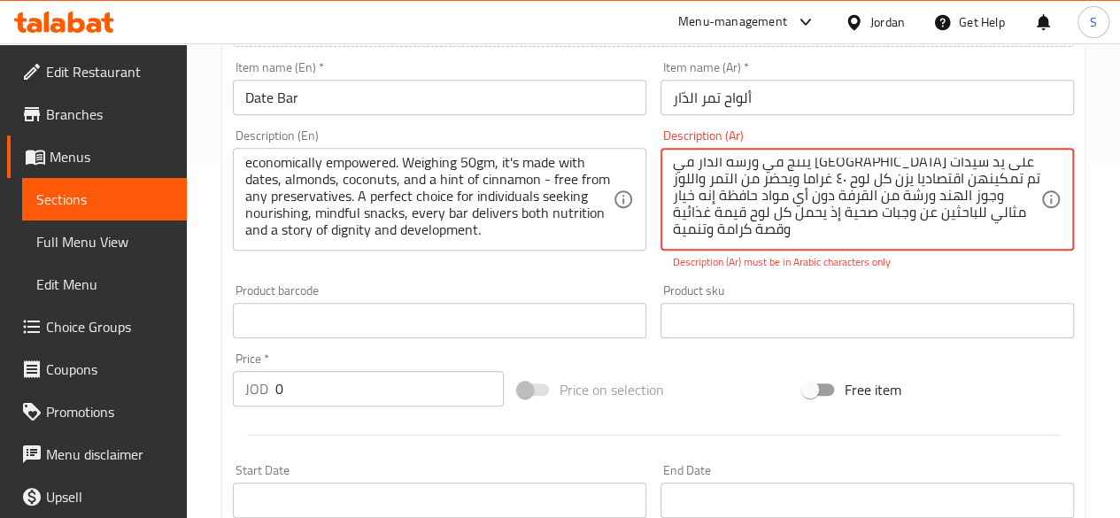
type textarea "يصنع لوح التمر محليا باستخدام مكونات موسمية من مزارع مدعومة من دار [PERSON_NAME…"
click at [616, 177] on div "The ADDAR bar is locally produced, healthy, and delicious snack made with seaso…" at bounding box center [440, 199] width 414 height 103
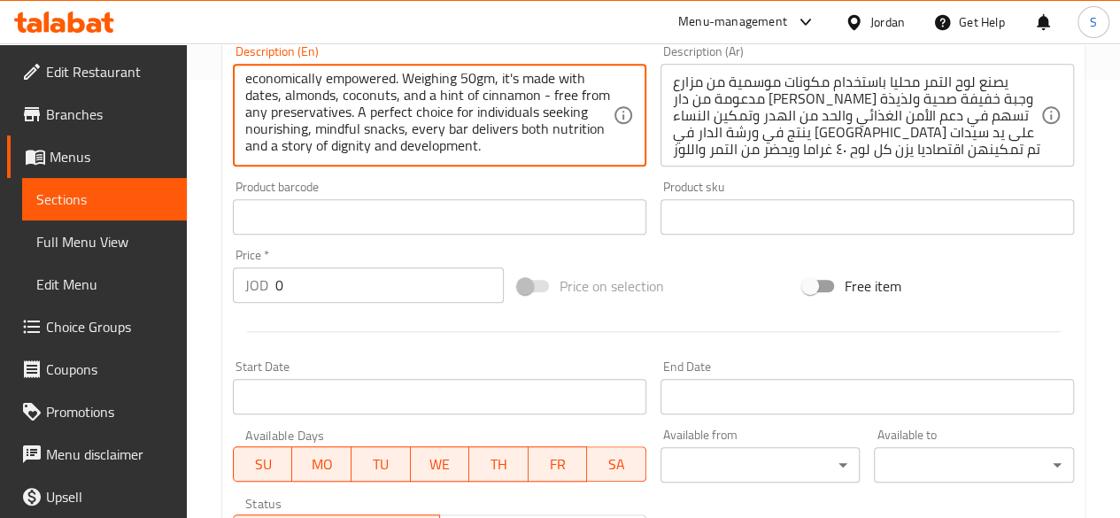
scroll to position [443, 0]
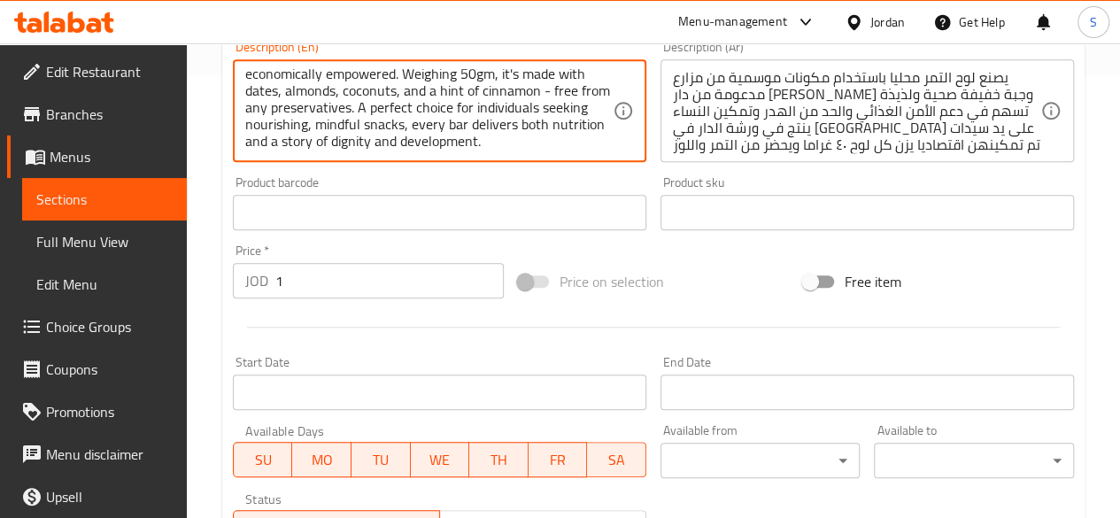
click at [483, 273] on input "1" at bounding box center [389, 280] width 228 height 35
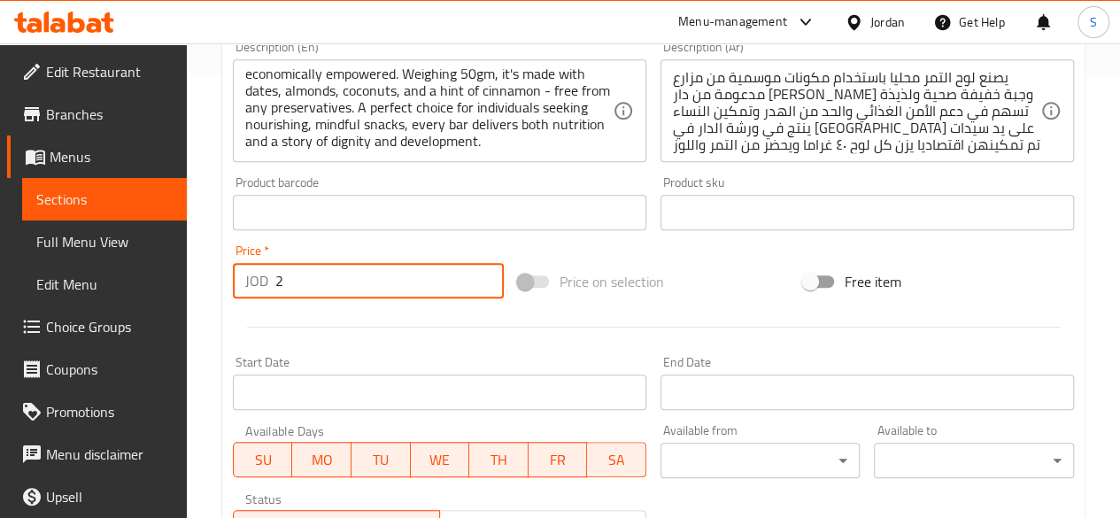
click at [483, 273] on input "2" at bounding box center [389, 280] width 228 height 35
click at [483, 273] on input "3" at bounding box center [389, 280] width 228 height 35
click at [483, 273] on input "4" at bounding box center [389, 280] width 228 height 35
click at [483, 273] on input "5" at bounding box center [389, 280] width 228 height 35
type input "6"
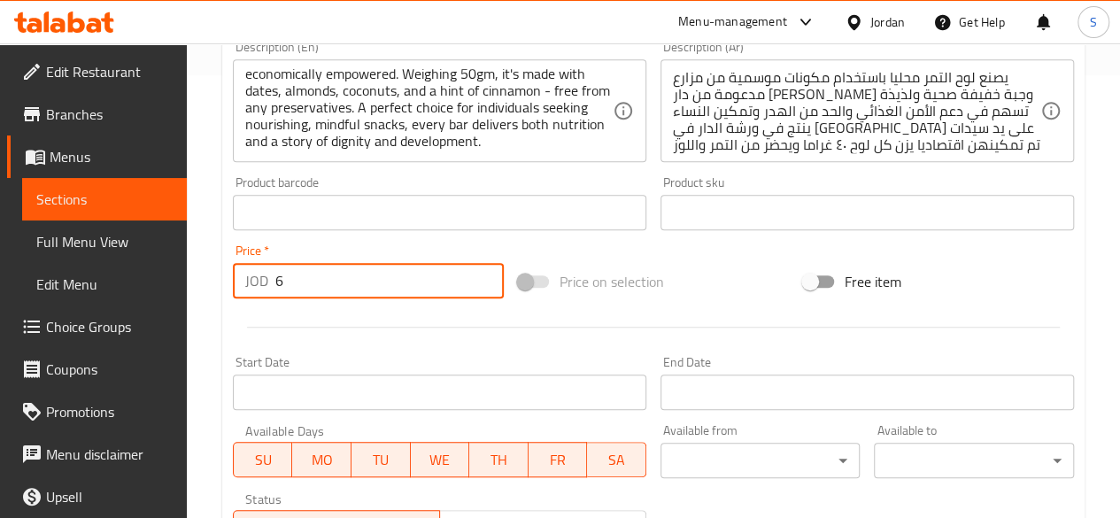
click at [483, 273] on input "6" at bounding box center [389, 280] width 228 height 35
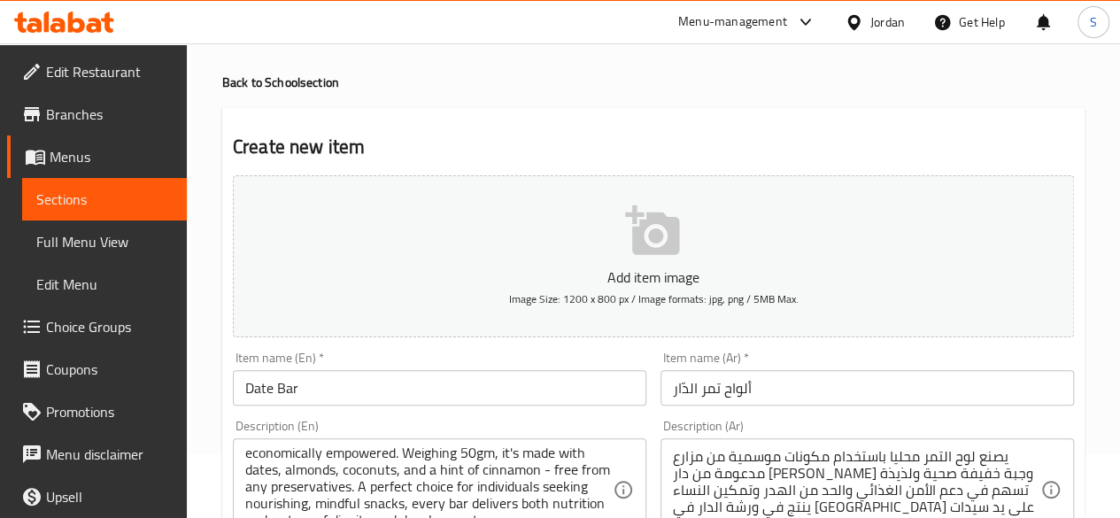
scroll to position [0, 0]
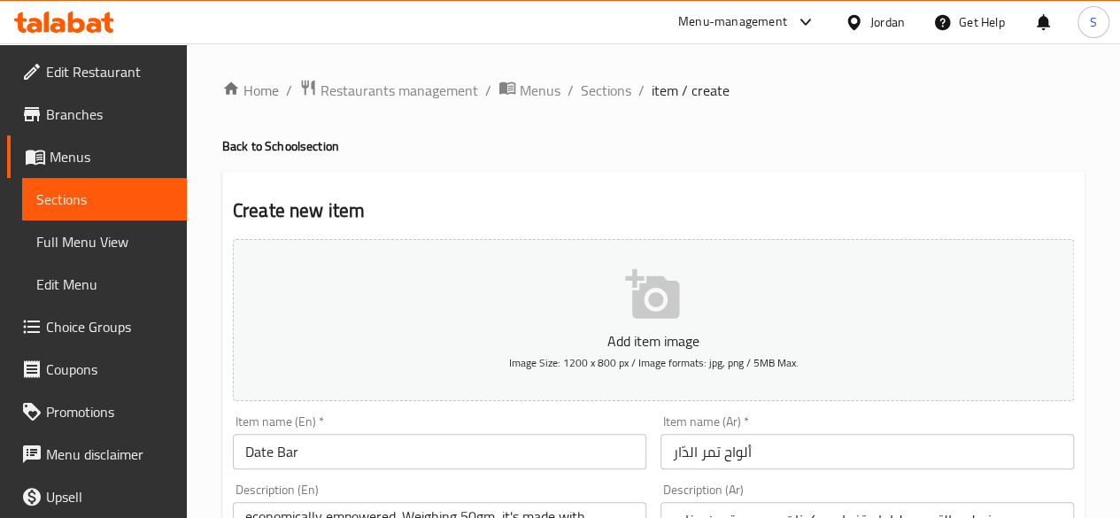
click at [615, 282] on button "Add item image Image Size: 1200 x 800 px / Image formats: jpg, png / 5MB Max." at bounding box center [653, 320] width 841 height 162
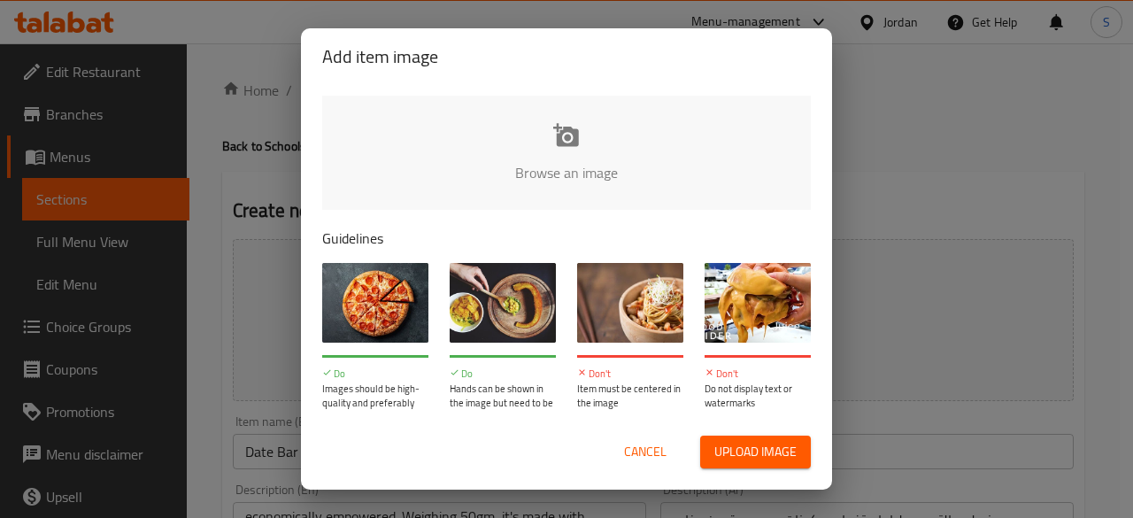
type input "C:\fakepath\Date Bar photo (1).jpg"
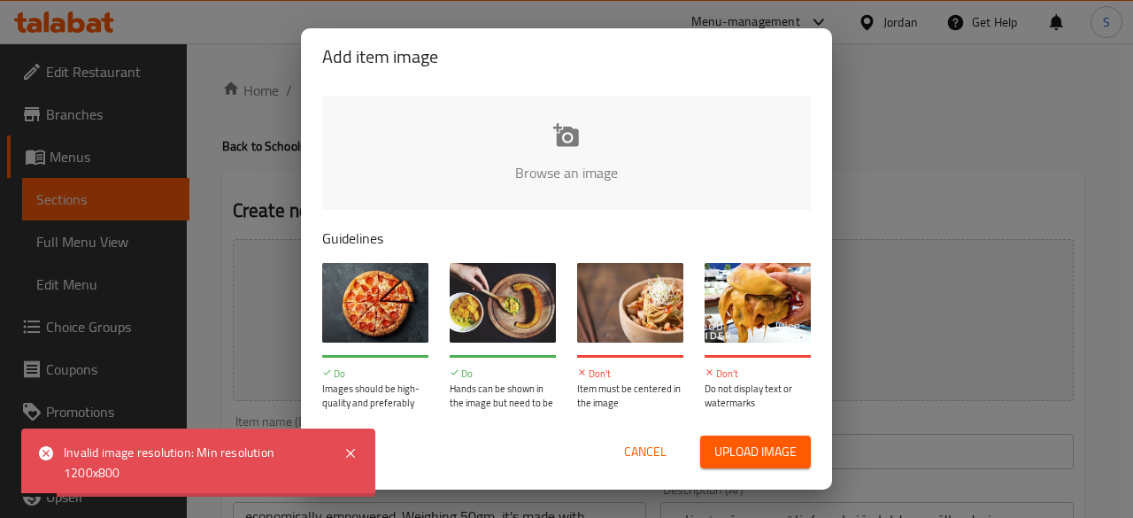
click at [626, 451] on span "Cancel" at bounding box center [645, 452] width 43 height 22
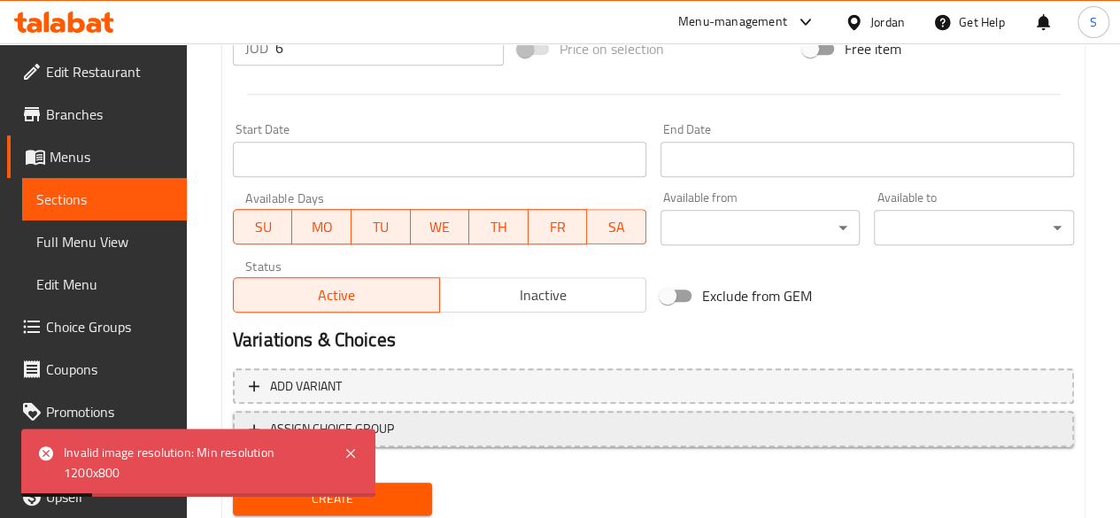
scroll to position [732, 0]
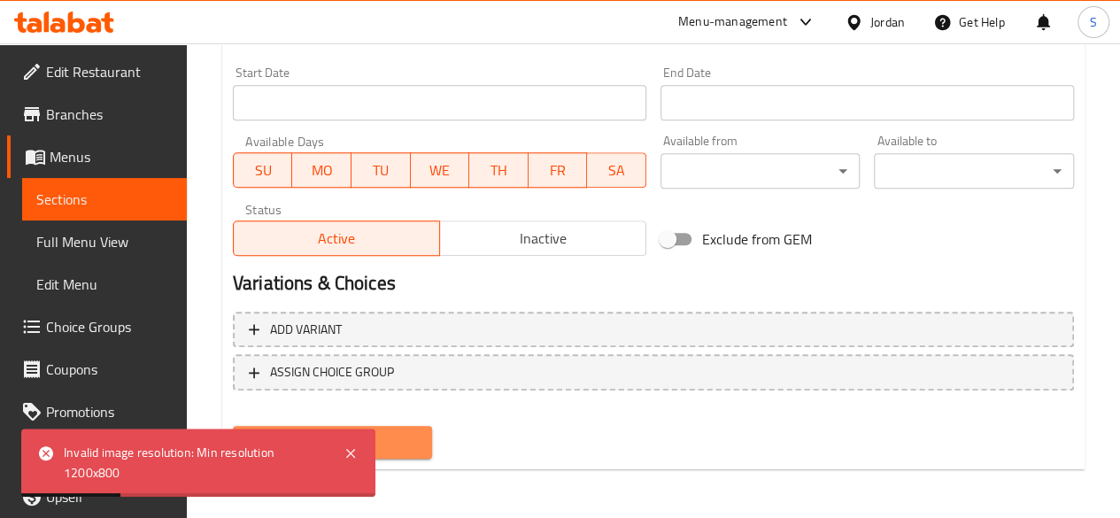
click at [417, 449] on span "Create" at bounding box center [333, 442] width 172 height 22
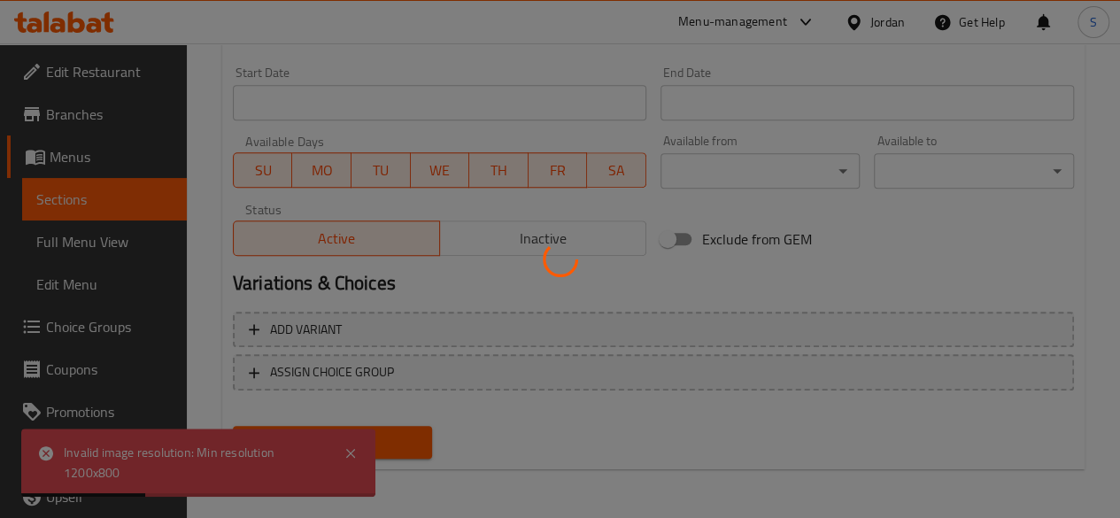
type input "0"
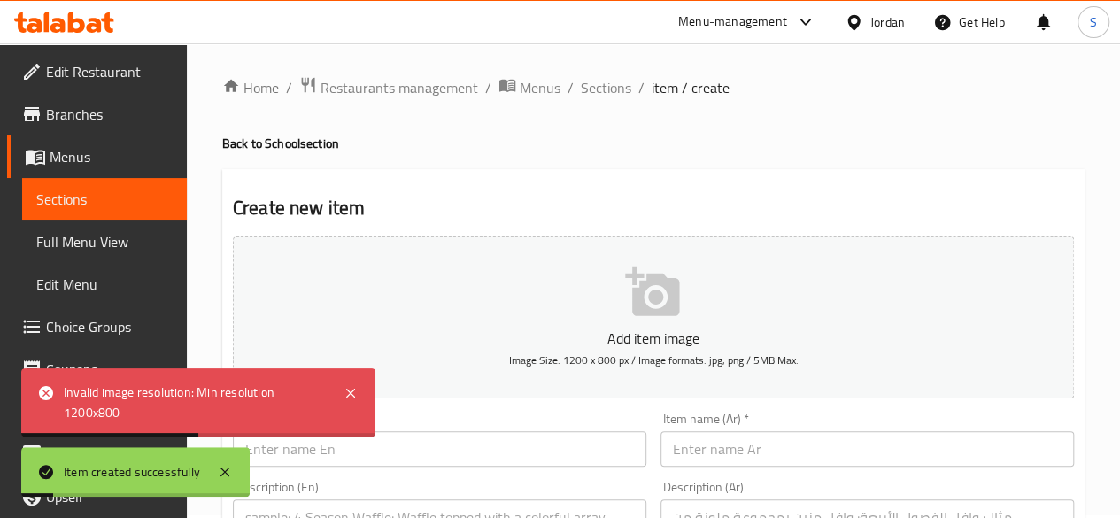
scroll to position [0, 0]
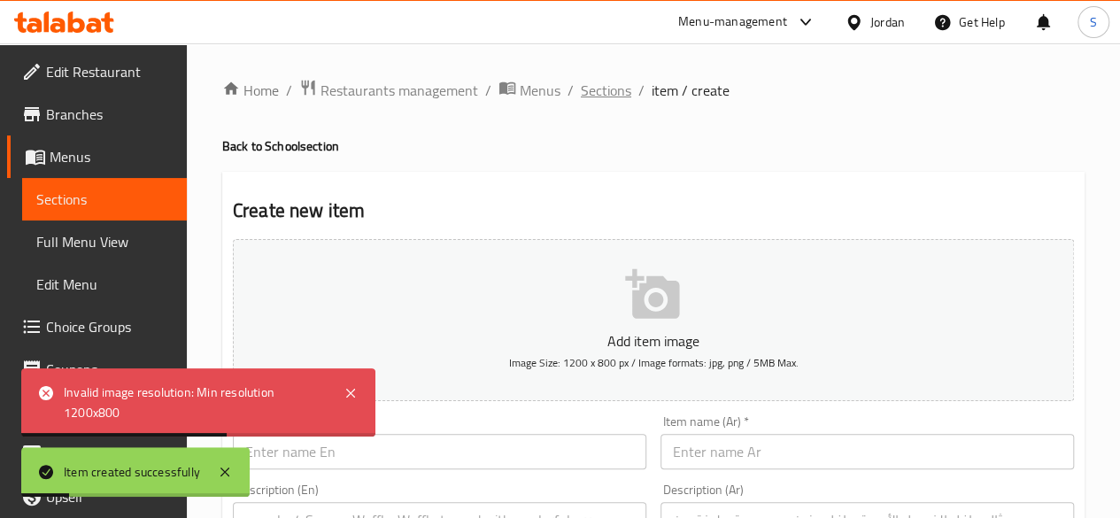
click at [611, 91] on span "Sections" at bounding box center [606, 90] width 50 height 21
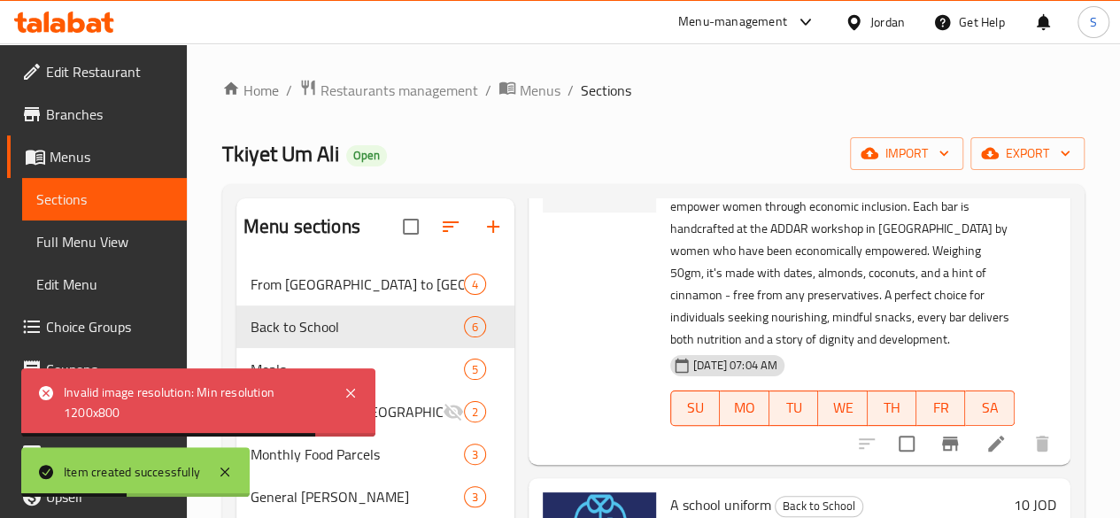
scroll to position [435, 0]
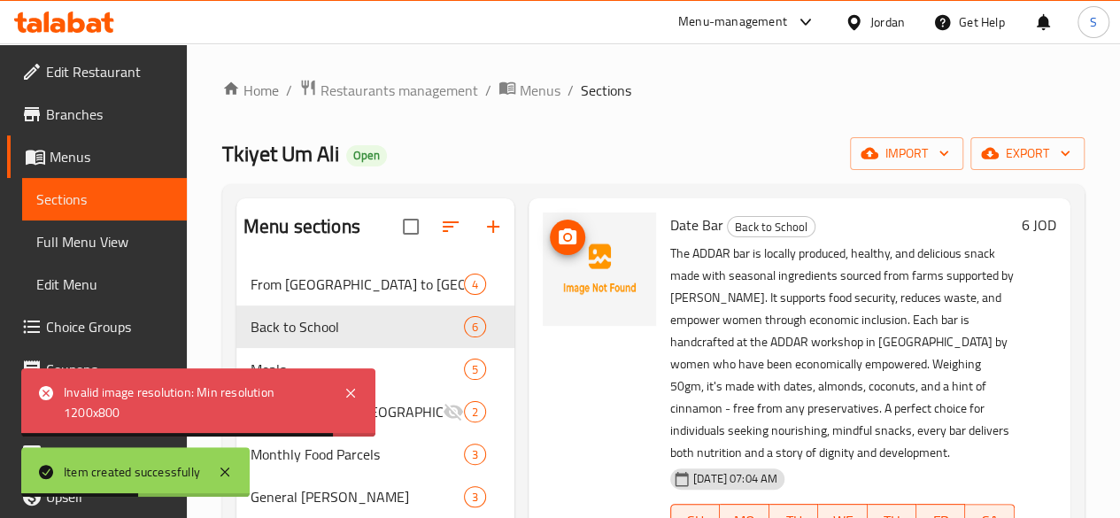
click at [543, 249] on img at bounding box center [599, 269] width 113 height 113
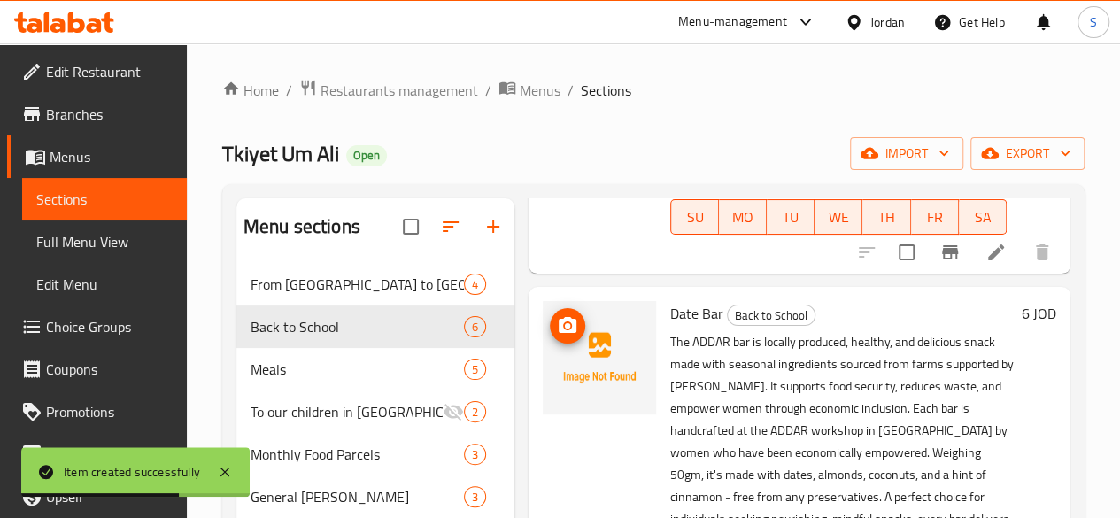
click at [550, 315] on span "upload picture" at bounding box center [567, 325] width 35 height 21
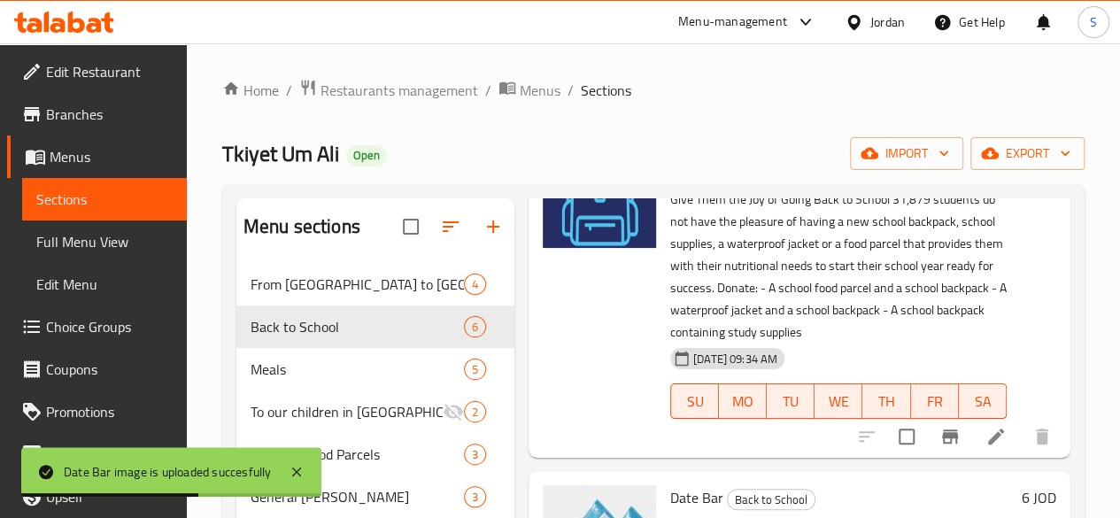
scroll to position [0, 0]
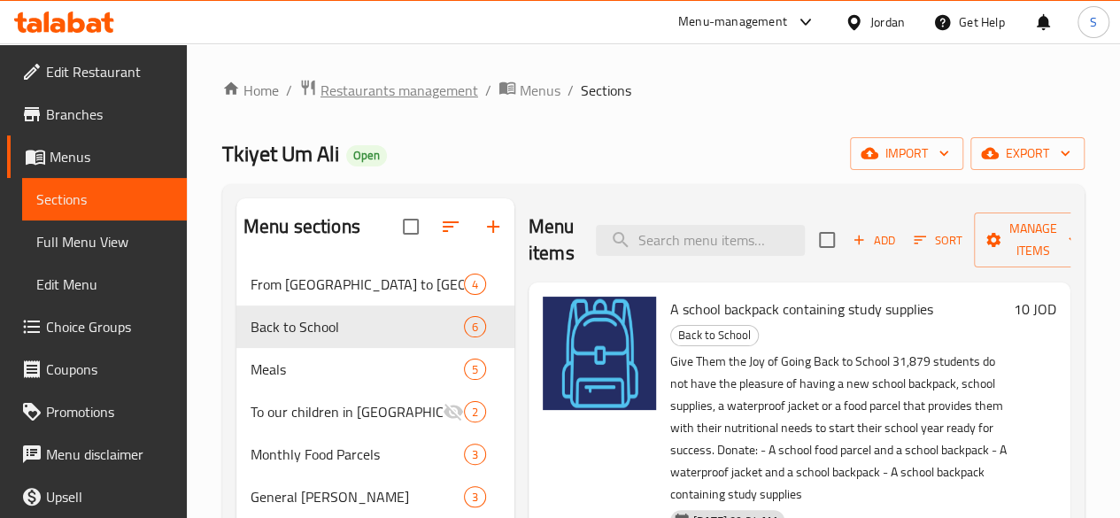
click at [467, 93] on span "Restaurants management" at bounding box center [400, 90] width 158 height 21
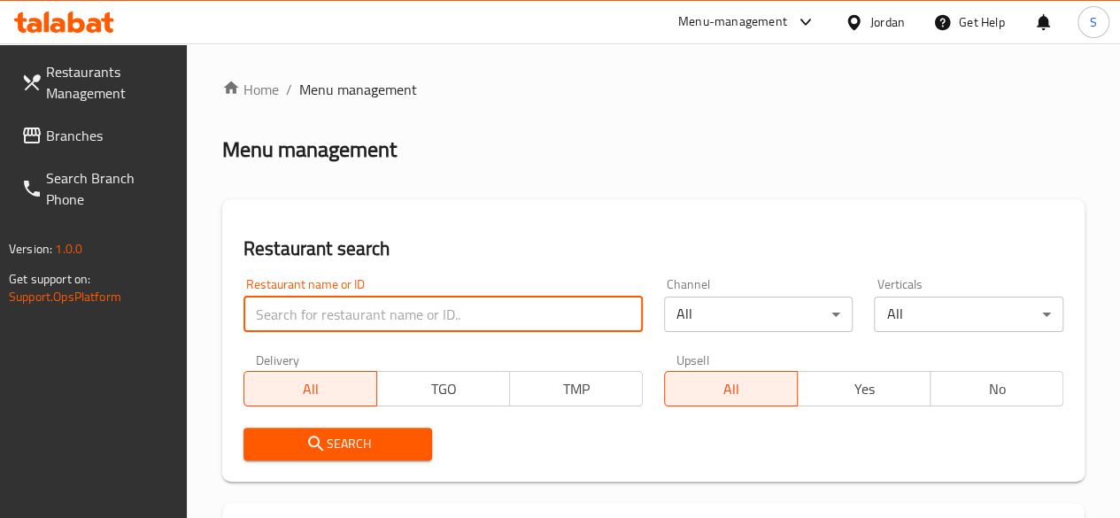
click at [378, 305] on input "search" at bounding box center [443, 314] width 399 height 35
type input "sos"
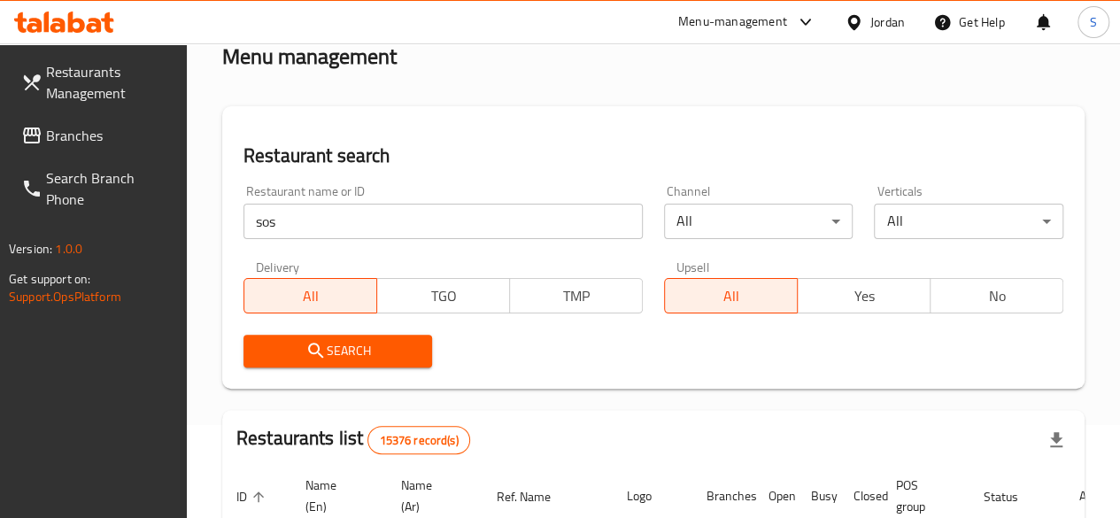
scroll to position [89, 0]
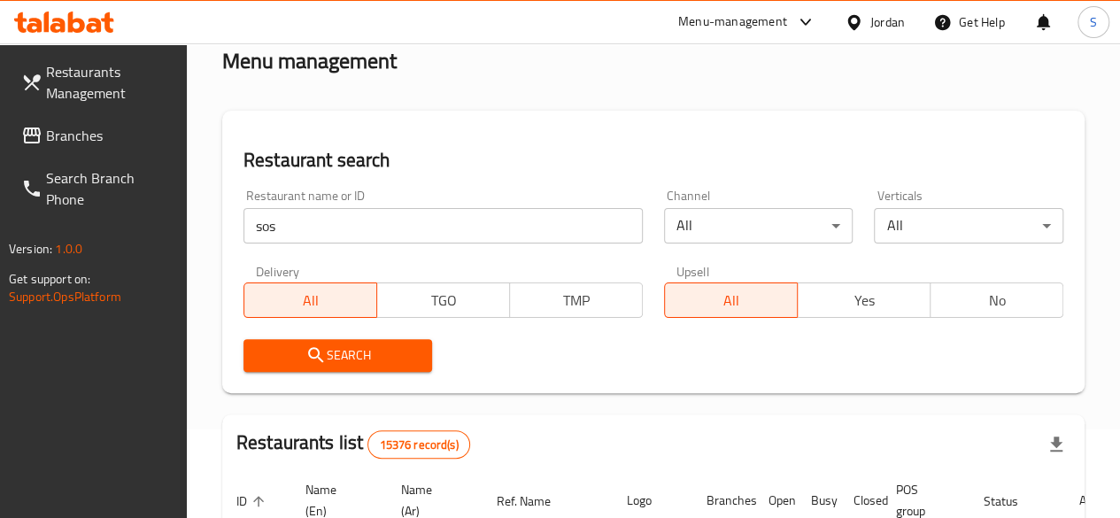
click at [381, 352] on span "Search" at bounding box center [338, 355] width 161 height 22
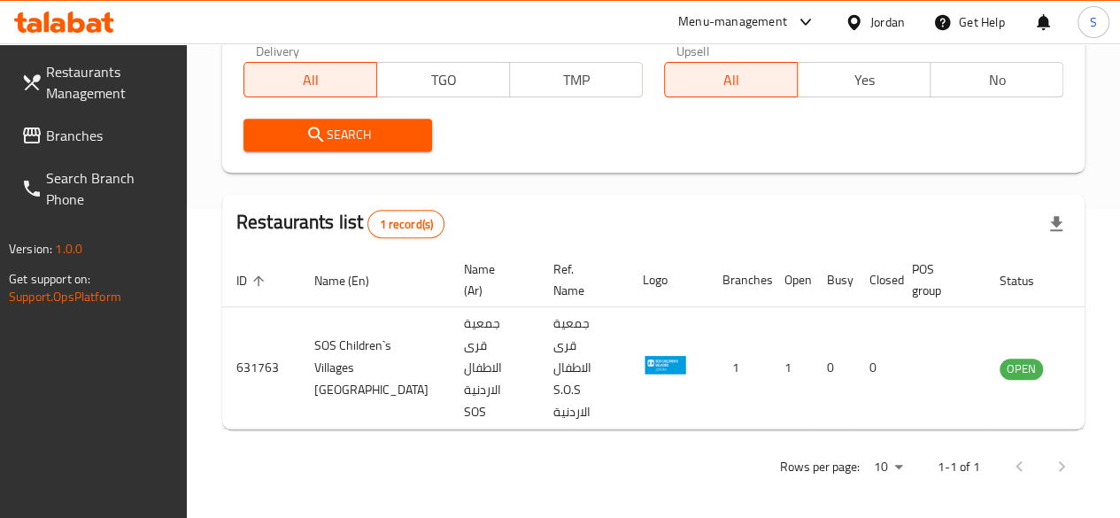
scroll to position [316, 0]
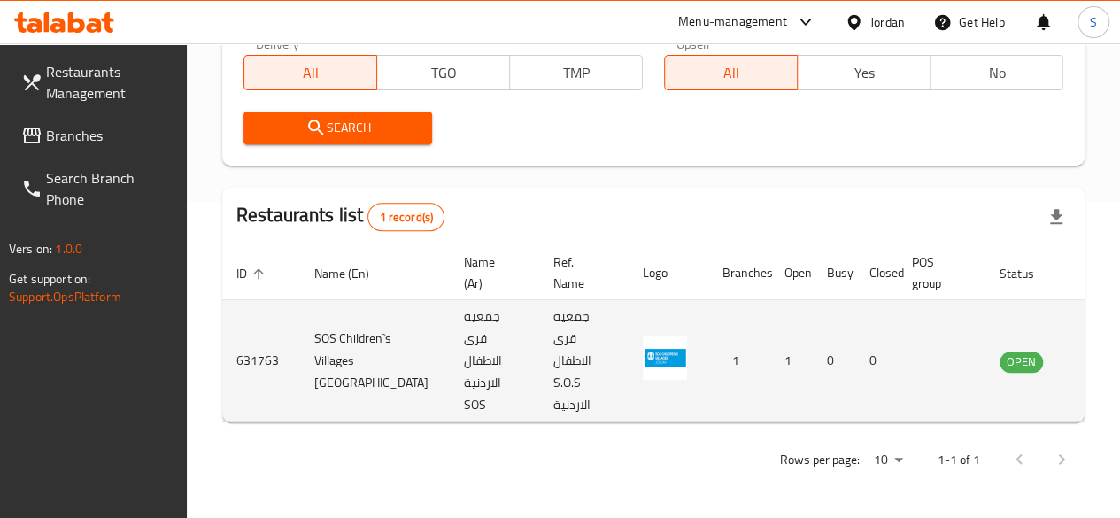
click at [1093, 366] on icon "enhanced table" at bounding box center [1103, 361] width 21 height 21
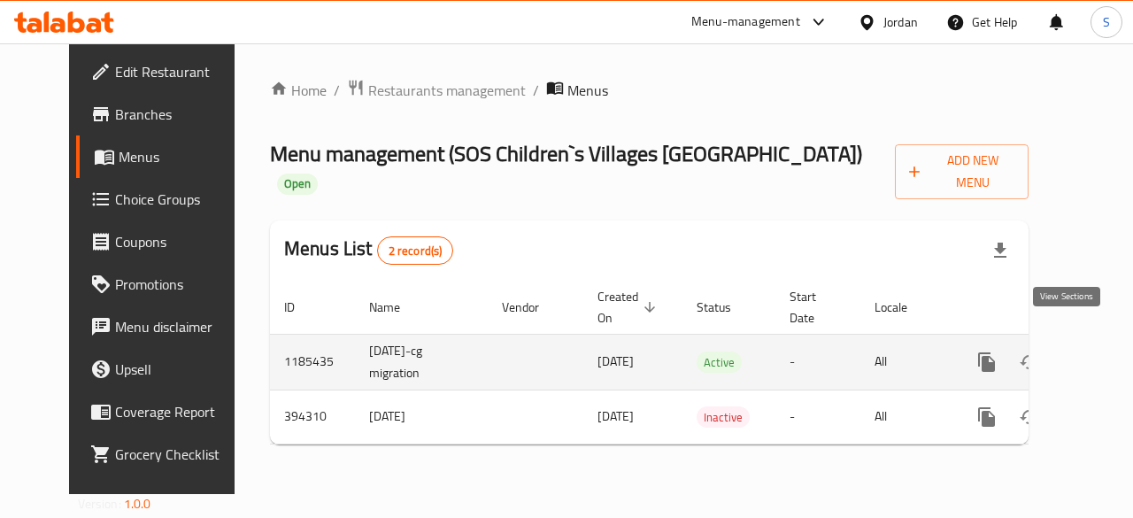
click at [1104, 352] on icon "enhanced table" at bounding box center [1114, 362] width 21 height 21
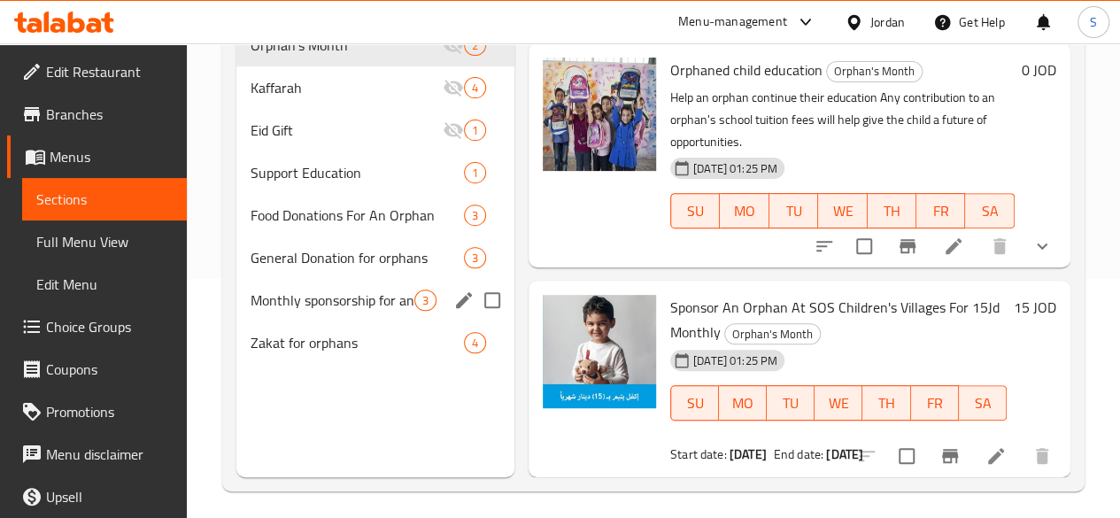
scroll to position [248, 0]
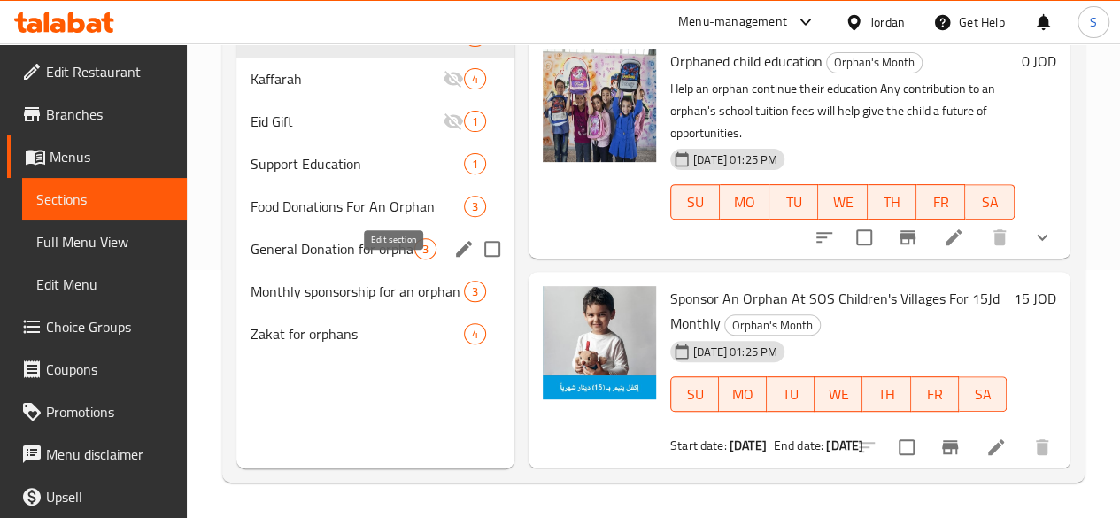
click at [453, 259] on icon "edit" at bounding box center [463, 248] width 21 height 21
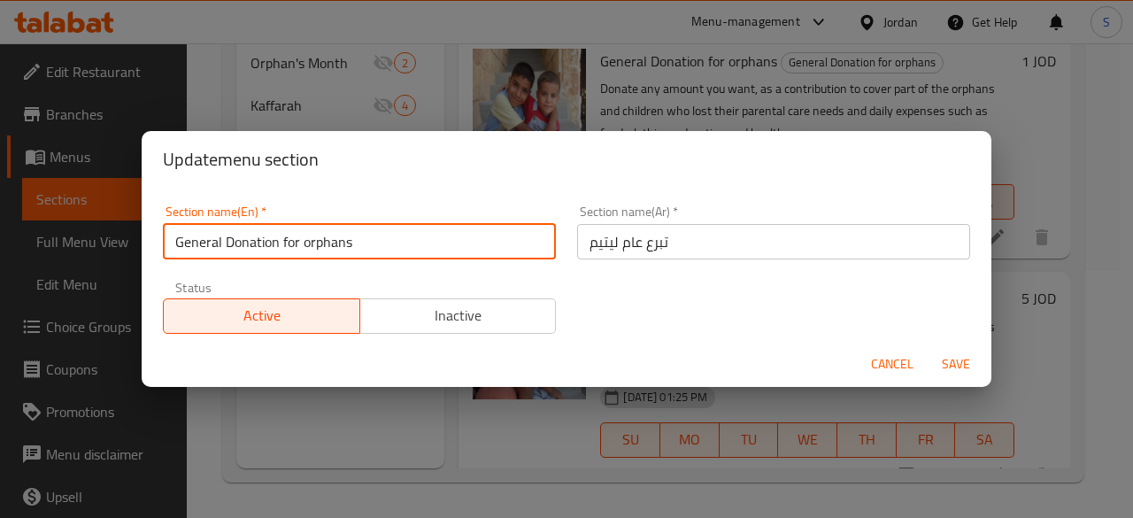
drag, startPoint x: 398, startPoint y: 251, endPoint x: 279, endPoint y: 251, distance: 118.7
click at [279, 251] on input "General Donation for orphans" at bounding box center [359, 241] width 393 height 35
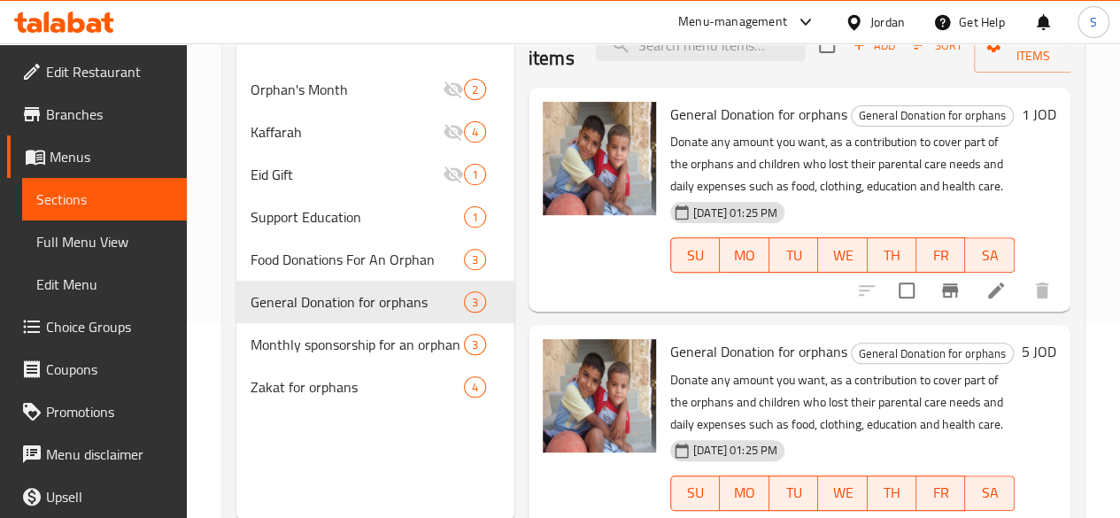
scroll to position [159, 0]
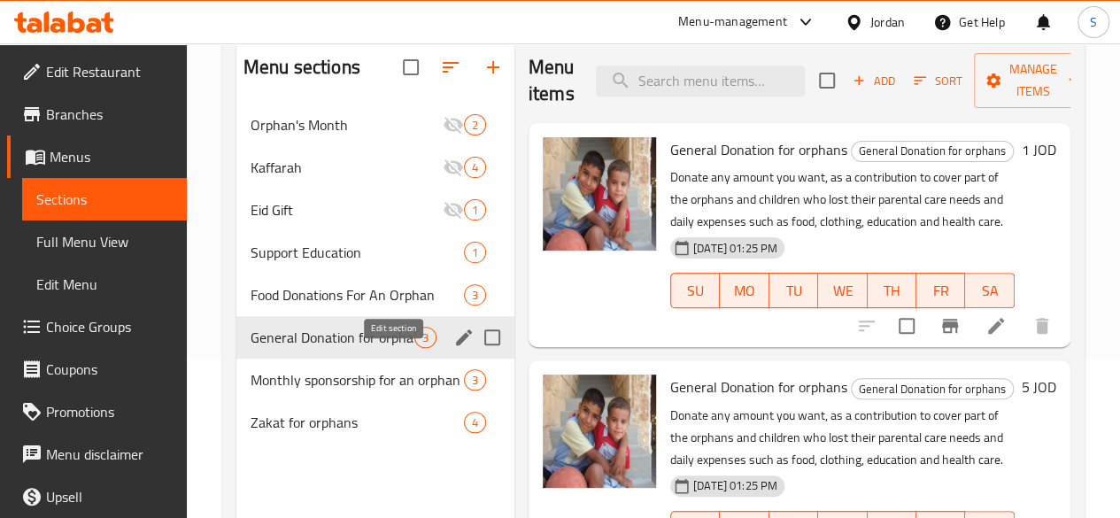
click at [456, 345] on icon "edit" at bounding box center [464, 337] width 16 height 16
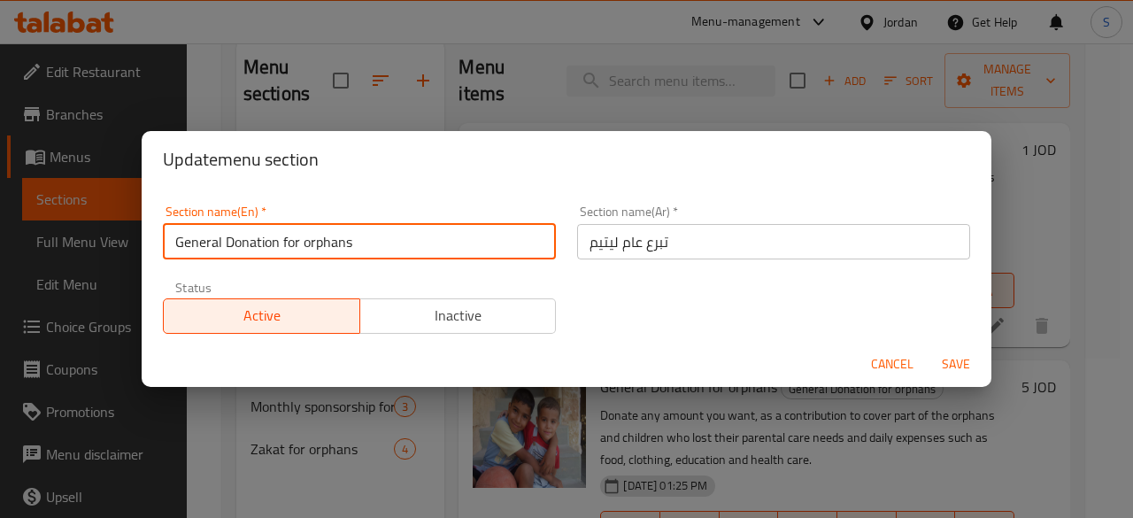
drag, startPoint x: 397, startPoint y: 233, endPoint x: 282, endPoint y: 240, distance: 115.3
click at [282, 240] on input "General Donation for orphans" at bounding box center [359, 241] width 393 height 35
type input "General Donation"
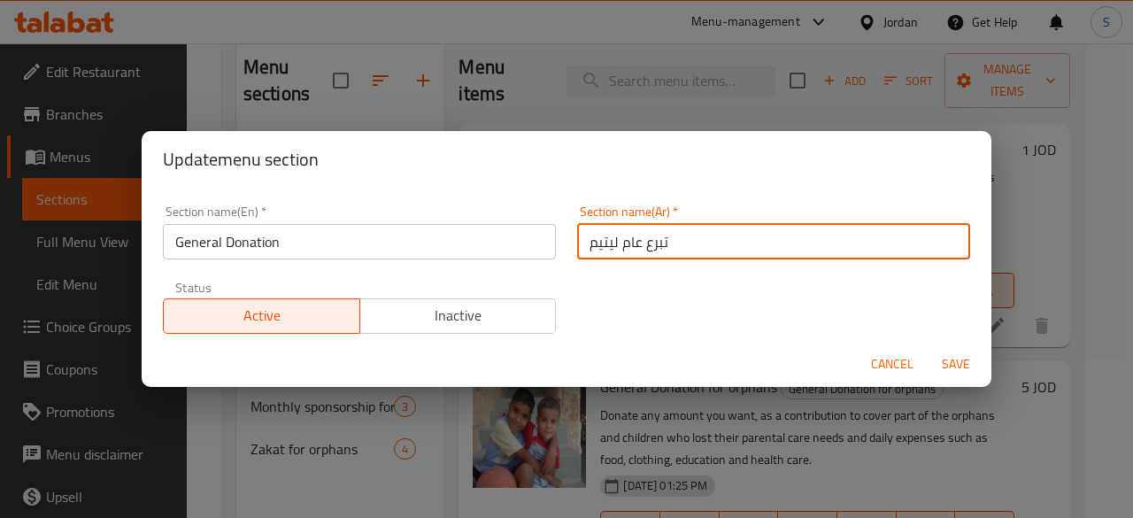
drag, startPoint x: 613, startPoint y: 244, endPoint x: 563, endPoint y: 249, distance: 49.8
click at [567, 249] on div "Section name(Ar)   * تبرع عام ليتيم Section name(Ar) *" at bounding box center [774, 232] width 414 height 75
type input "تبرع عام"
click at [948, 355] on span "Save" at bounding box center [956, 364] width 43 height 22
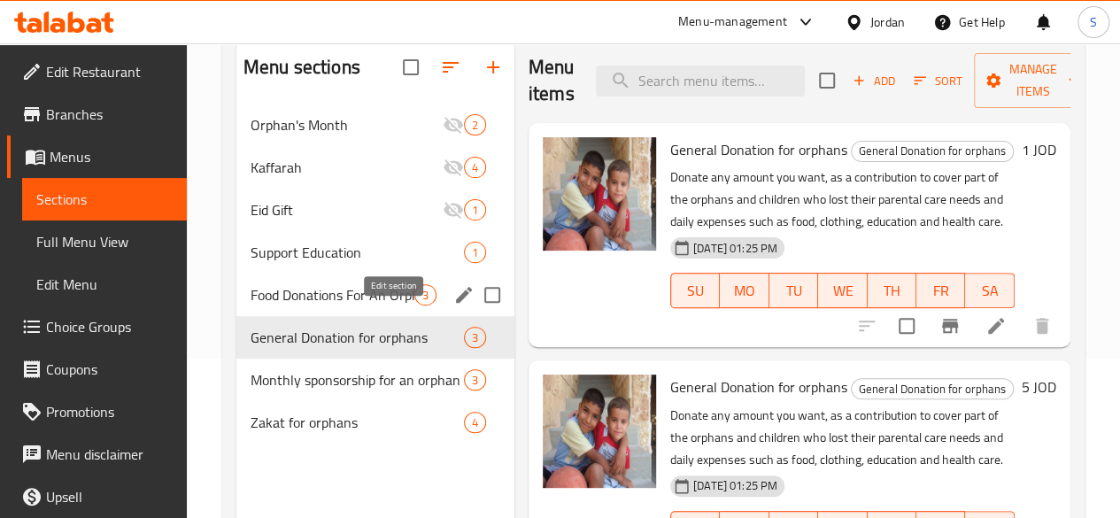
click at [453, 306] on icon "edit" at bounding box center [463, 294] width 21 height 21
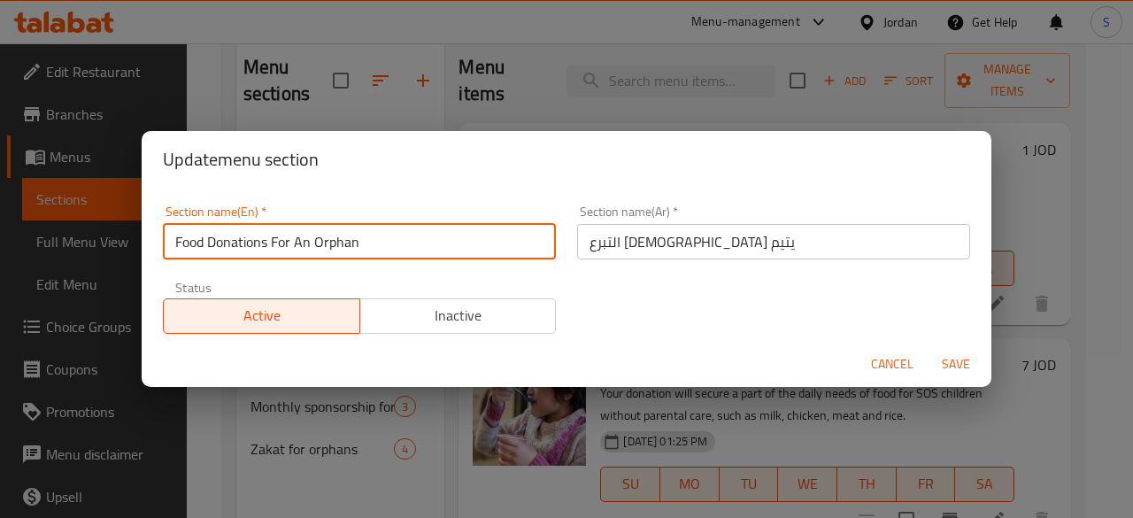
drag, startPoint x: 422, startPoint y: 242, endPoint x: 275, endPoint y: 244, distance: 147.9
click at [275, 244] on input "Food Donations For An Orphan" at bounding box center [359, 241] width 393 height 35
type input "Food Donations"
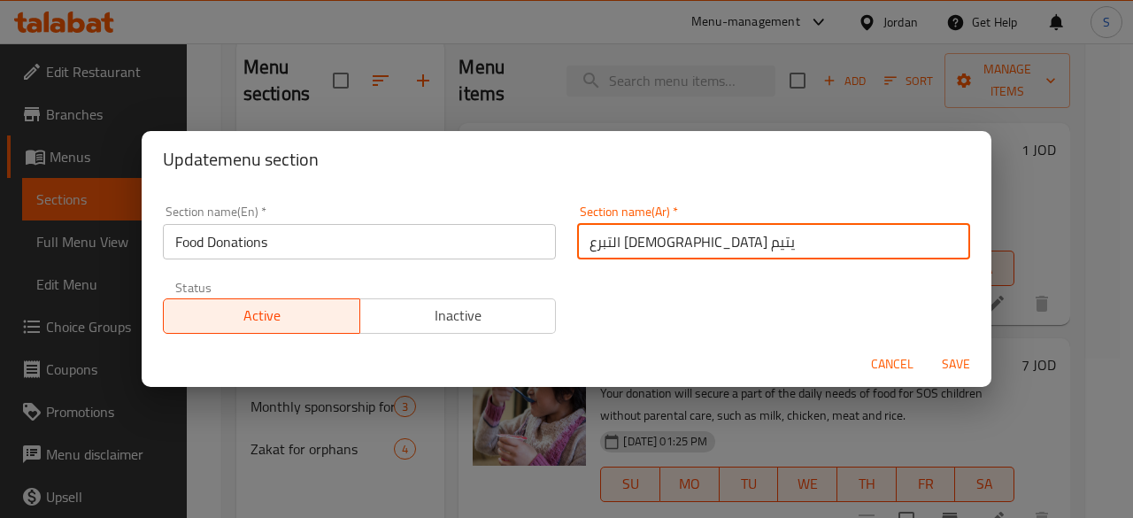
drag, startPoint x: 609, startPoint y: 242, endPoint x: 567, endPoint y: 249, distance: 43.1
click at [567, 249] on div "Section name(Ar)   * التبرع لإطعام يتيم Section name(Ar) *" at bounding box center [774, 232] width 414 height 75
click at [698, 251] on input "التبرع [DEMOGRAPHIC_DATA] يتيم" at bounding box center [773, 241] width 393 height 35
